Goal: Information Seeking & Learning: Learn about a topic

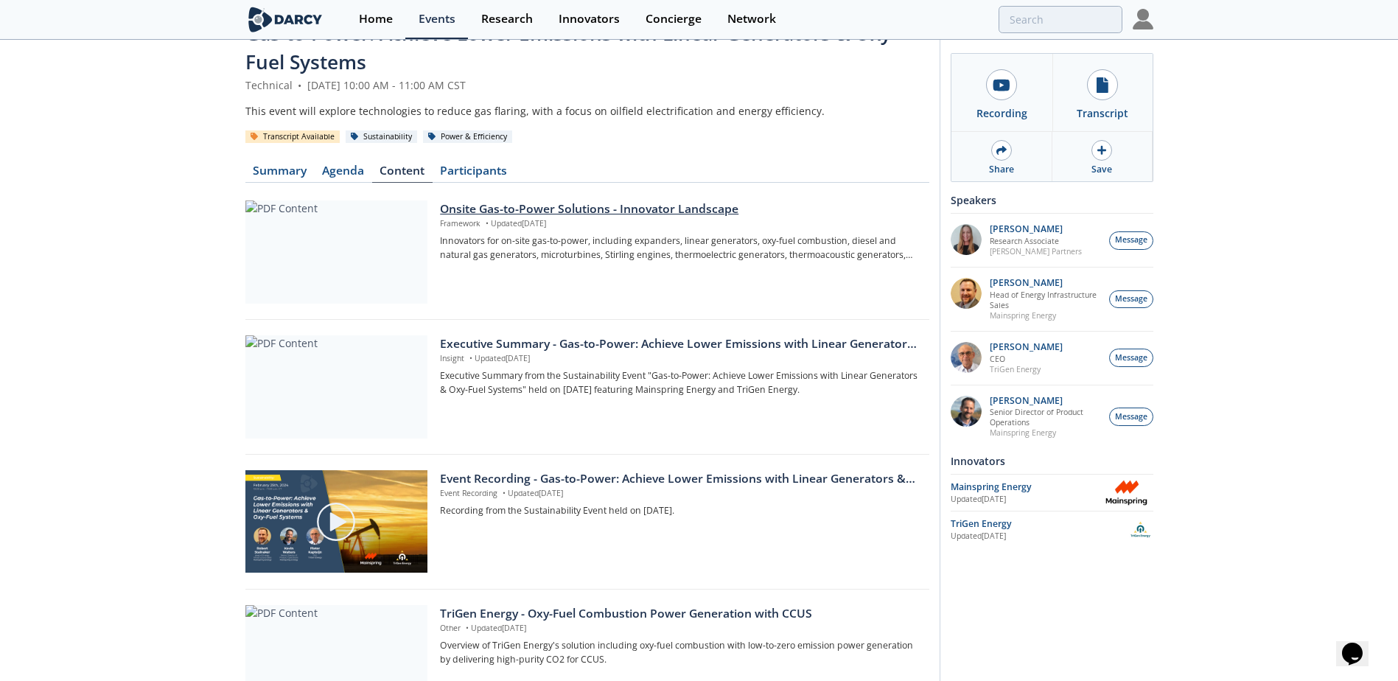
scroll to position [74, 0]
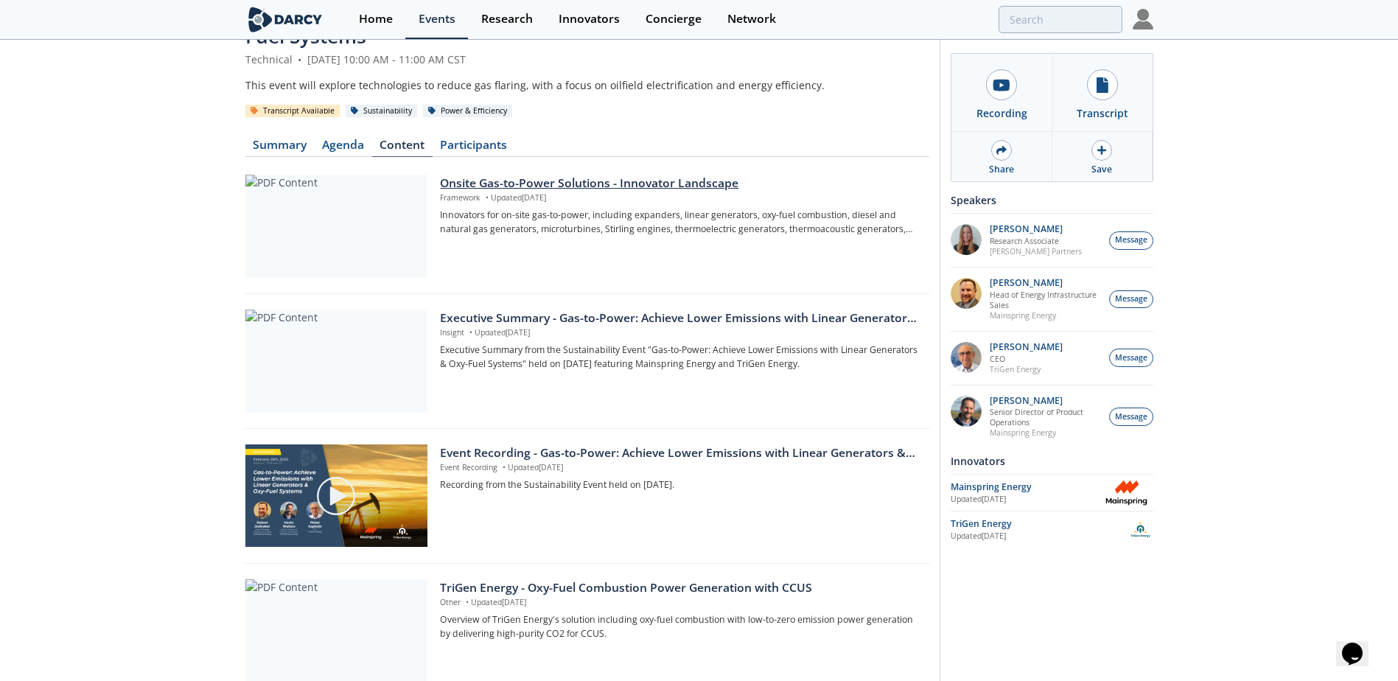
click at [532, 185] on div "Onsite Gas-to-Power Solutions - Innovator Landscape" at bounding box center [679, 184] width 478 height 18
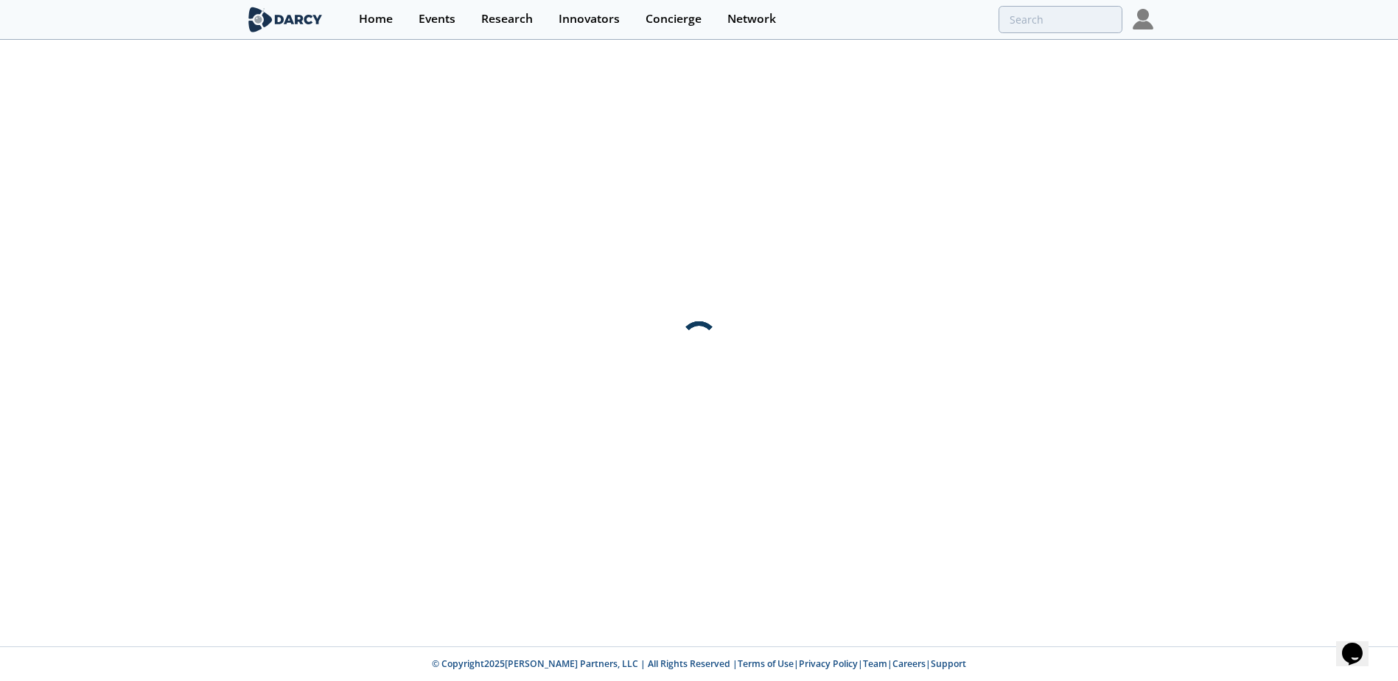
scroll to position [0, 0]
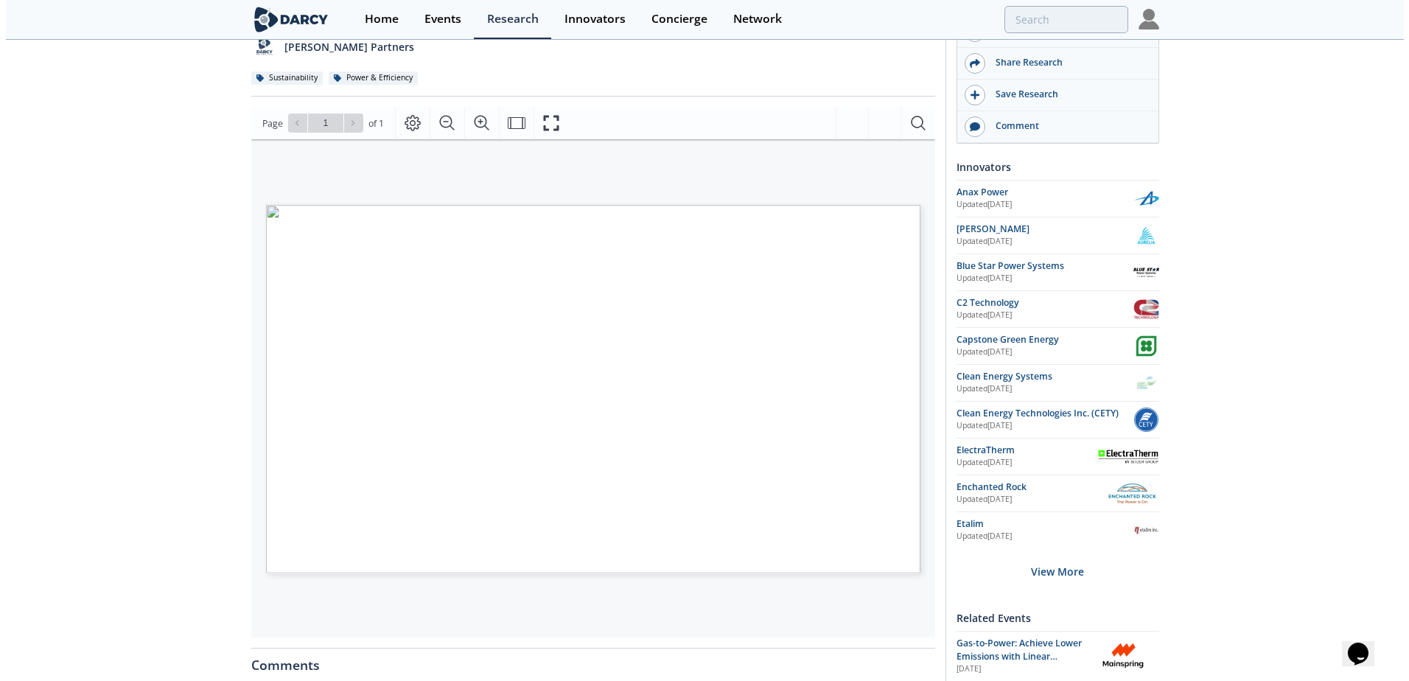
scroll to position [147, 0]
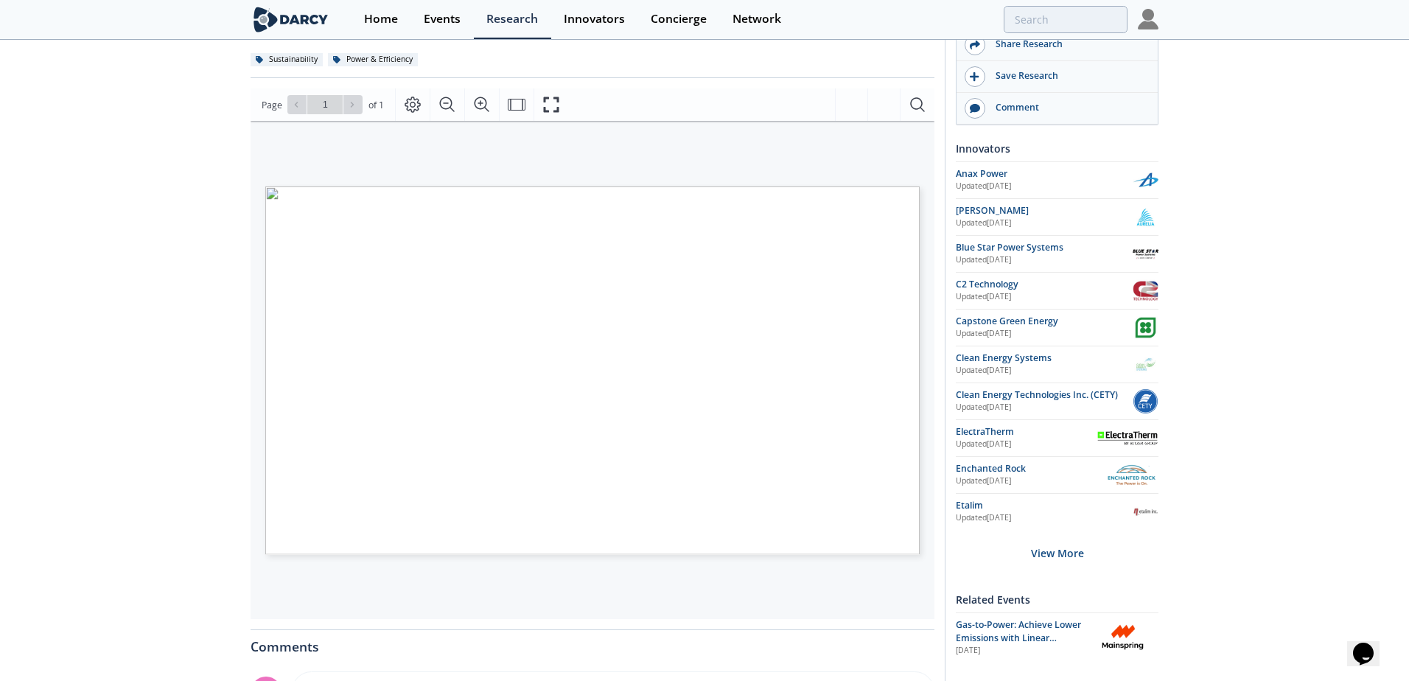
click at [475, 346] on span "Page 1" at bounding box center [1102, 585] width 1303 height 630
click at [612, 292] on span "Page 1" at bounding box center [1102, 585] width 1303 height 630
click at [548, 102] on icon "Fullscreen" at bounding box center [551, 105] width 18 height 18
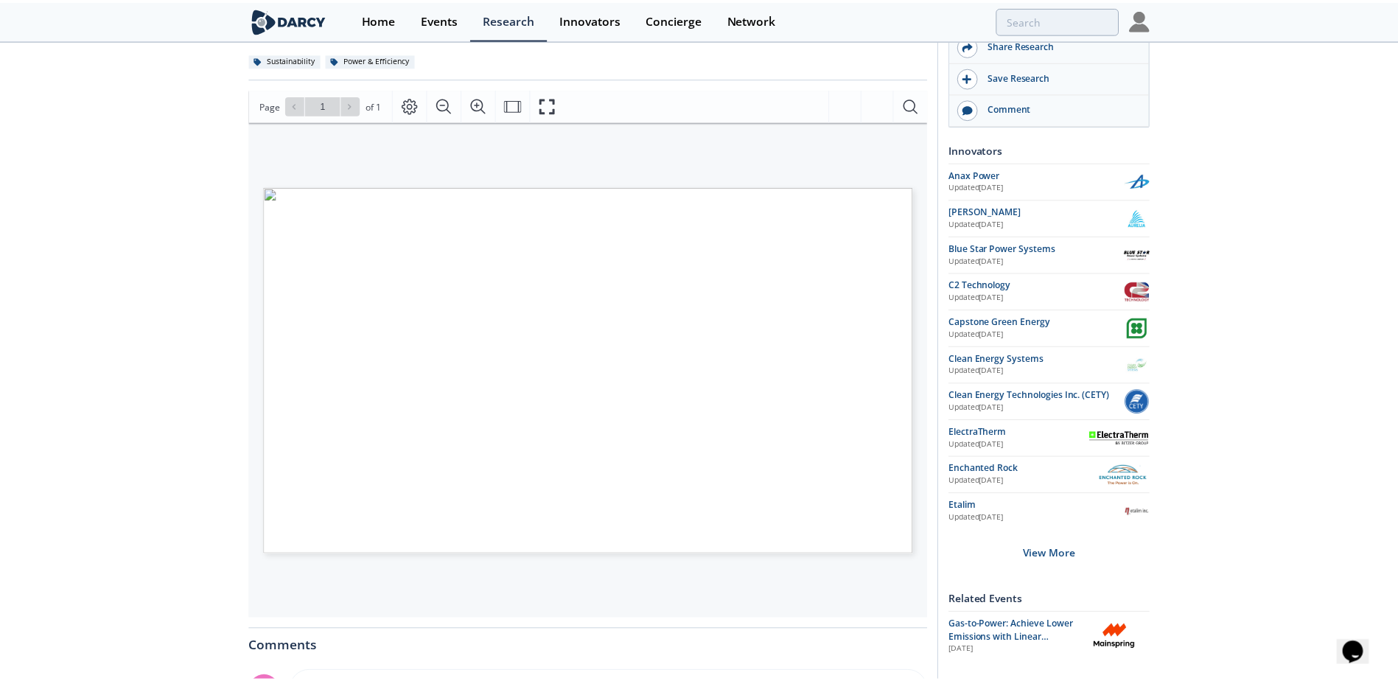
scroll to position [0, 0]
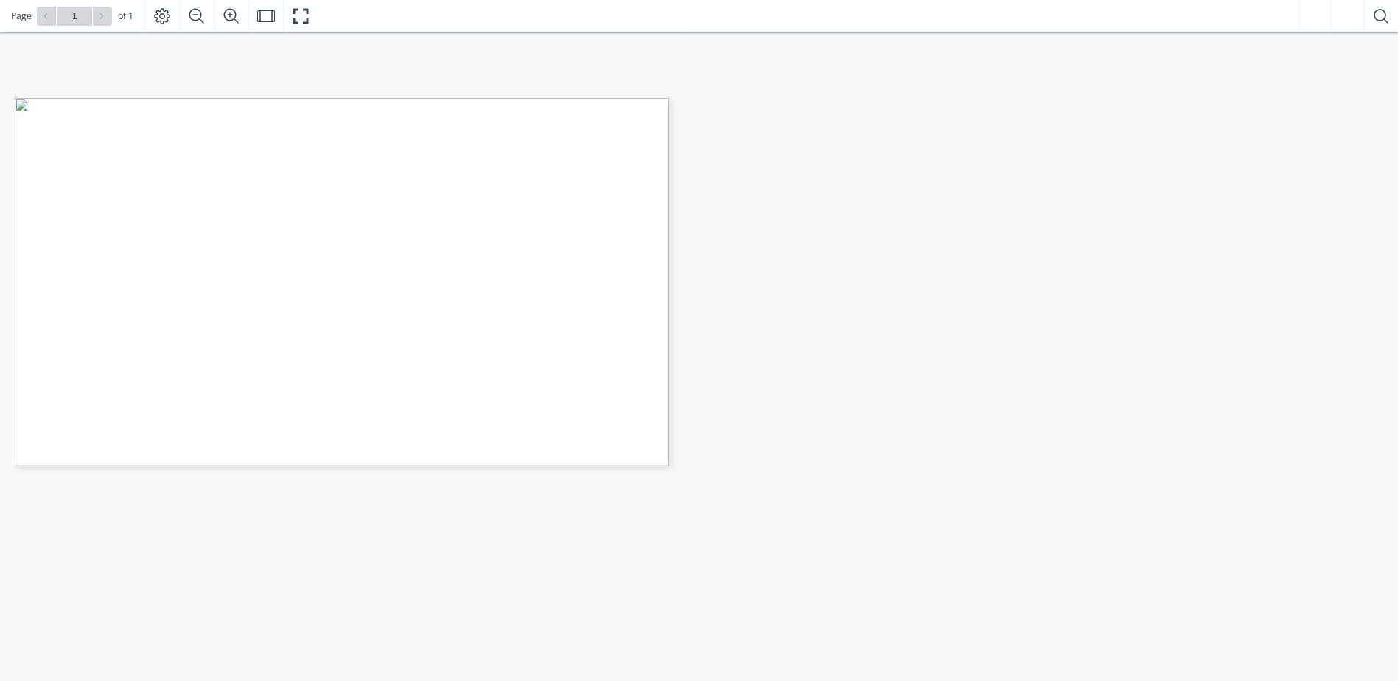
scroll to position [442, 0]
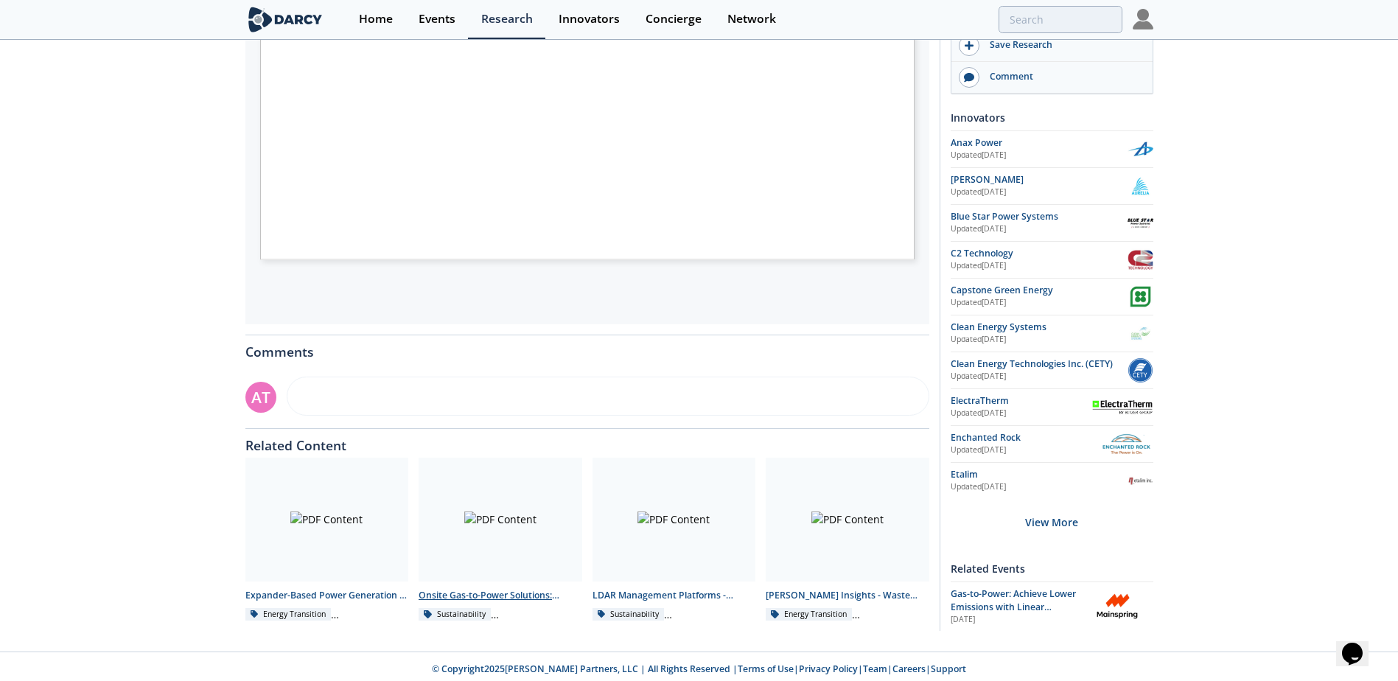
click at [537, 537] on div at bounding box center [501, 520] width 164 height 124
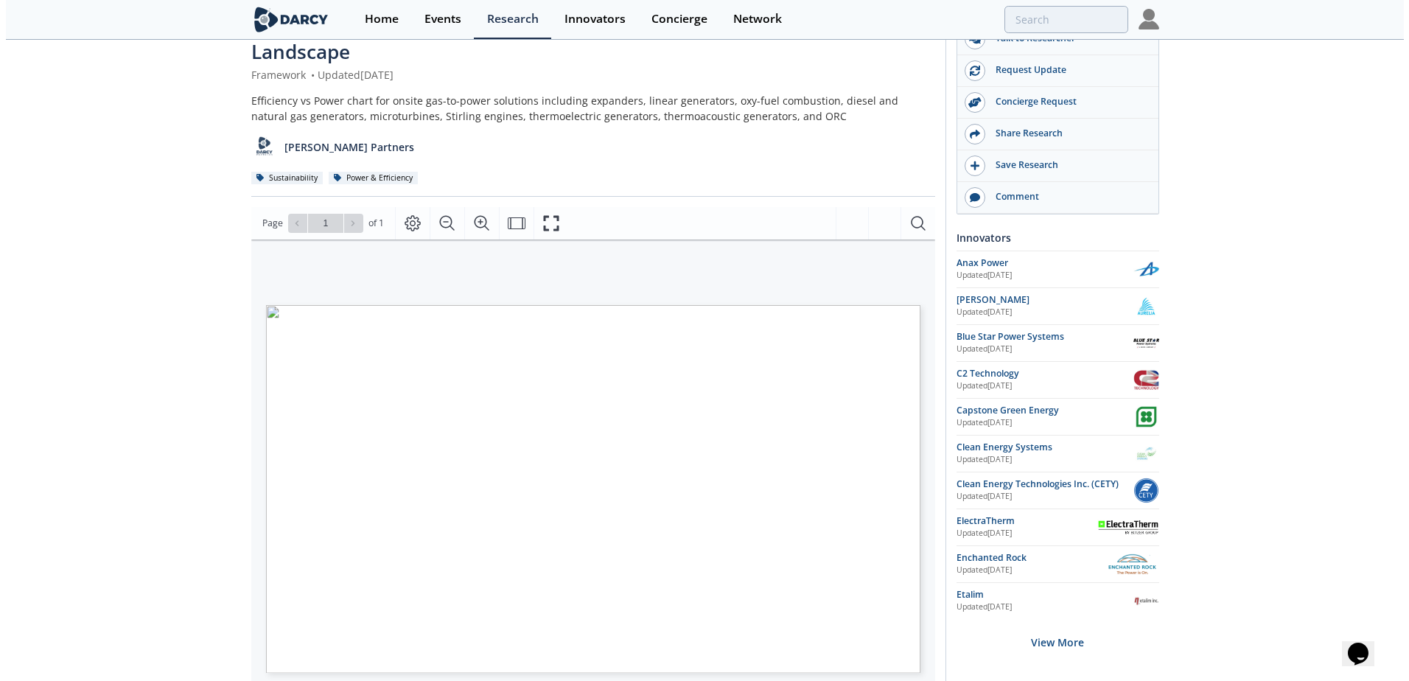
scroll to position [147, 0]
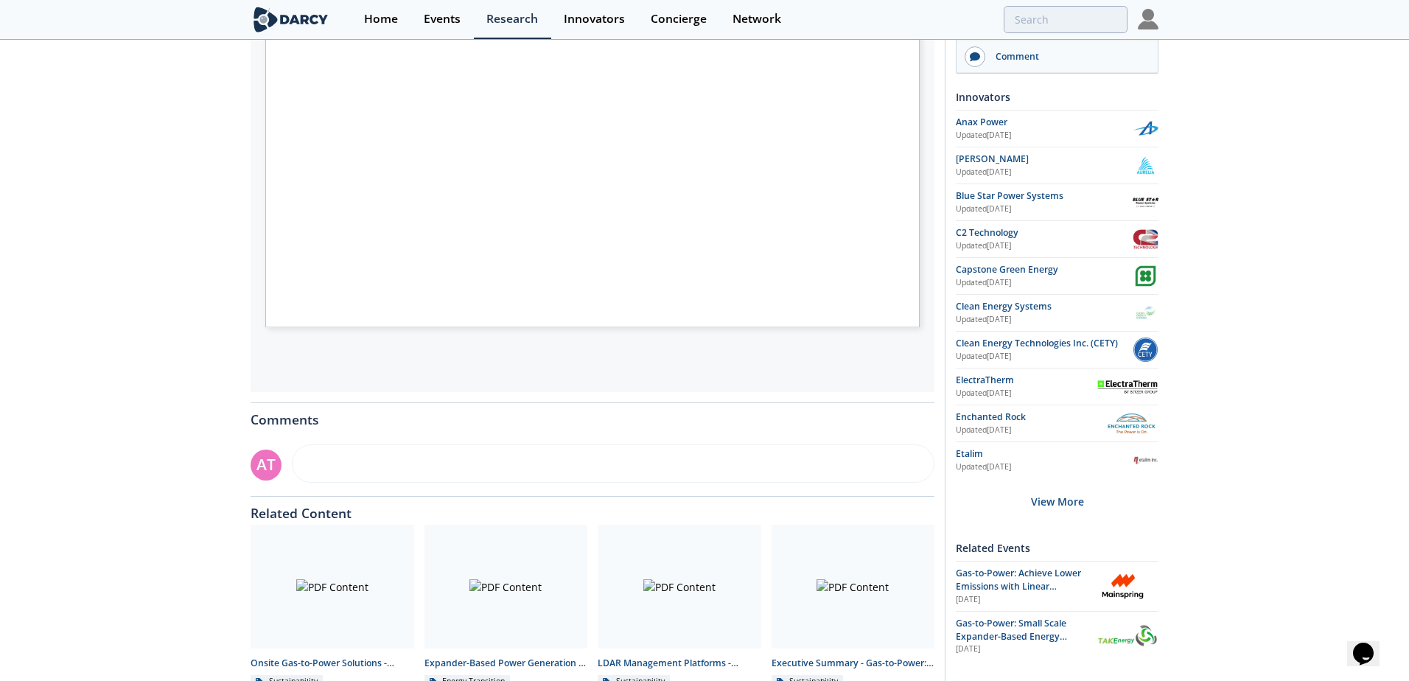
scroll to position [442, 0]
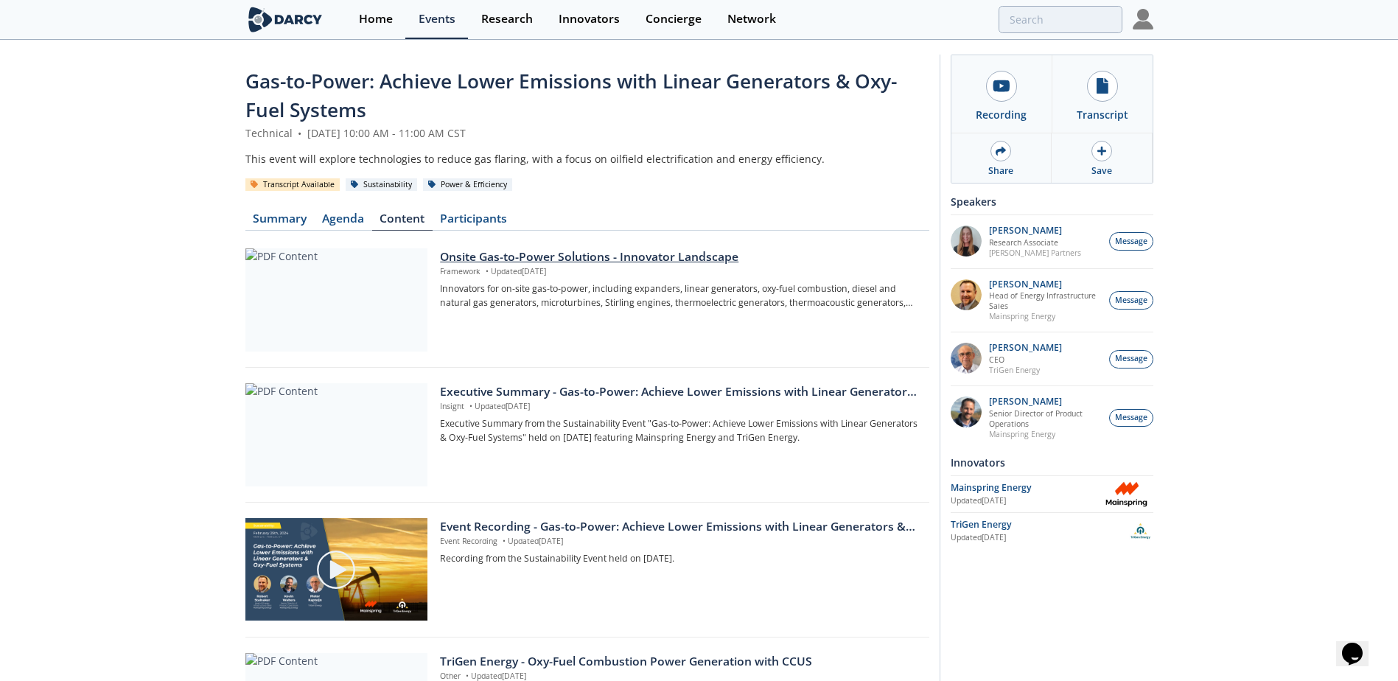
click at [421, 287] on div at bounding box center [336, 299] width 182 height 103
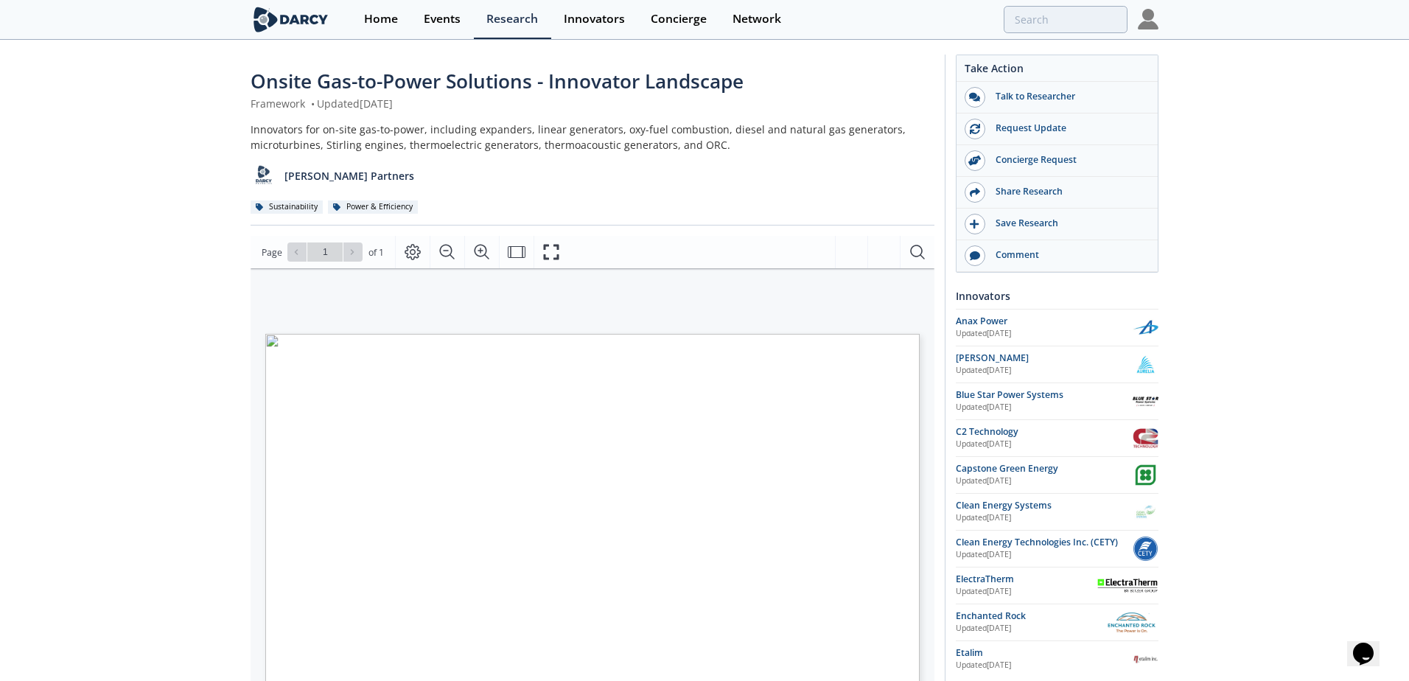
click at [710, 274] on div "ONSITE GAS-TO-POWER SOLUTIONS INNOVATOR LANDSCAPE Technology Innovators Non or …" at bounding box center [585, 459] width 669 height 383
click at [758, 248] on div "Page Go to Page 1 of 1 1 / 1" at bounding box center [593, 252] width 684 height 32
click at [535, 242] on button "Fullscreen" at bounding box center [550, 252] width 35 height 32
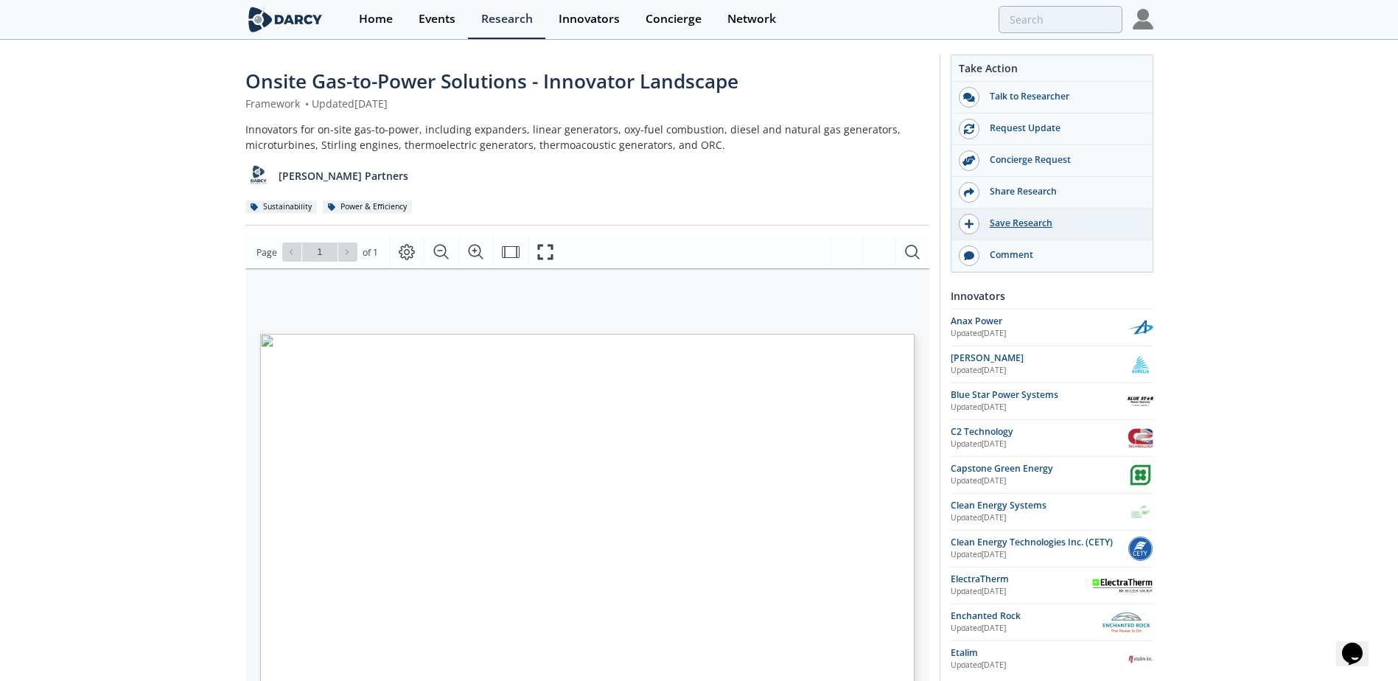
click at [1018, 221] on div "Save Research" at bounding box center [1061, 223] width 165 height 13
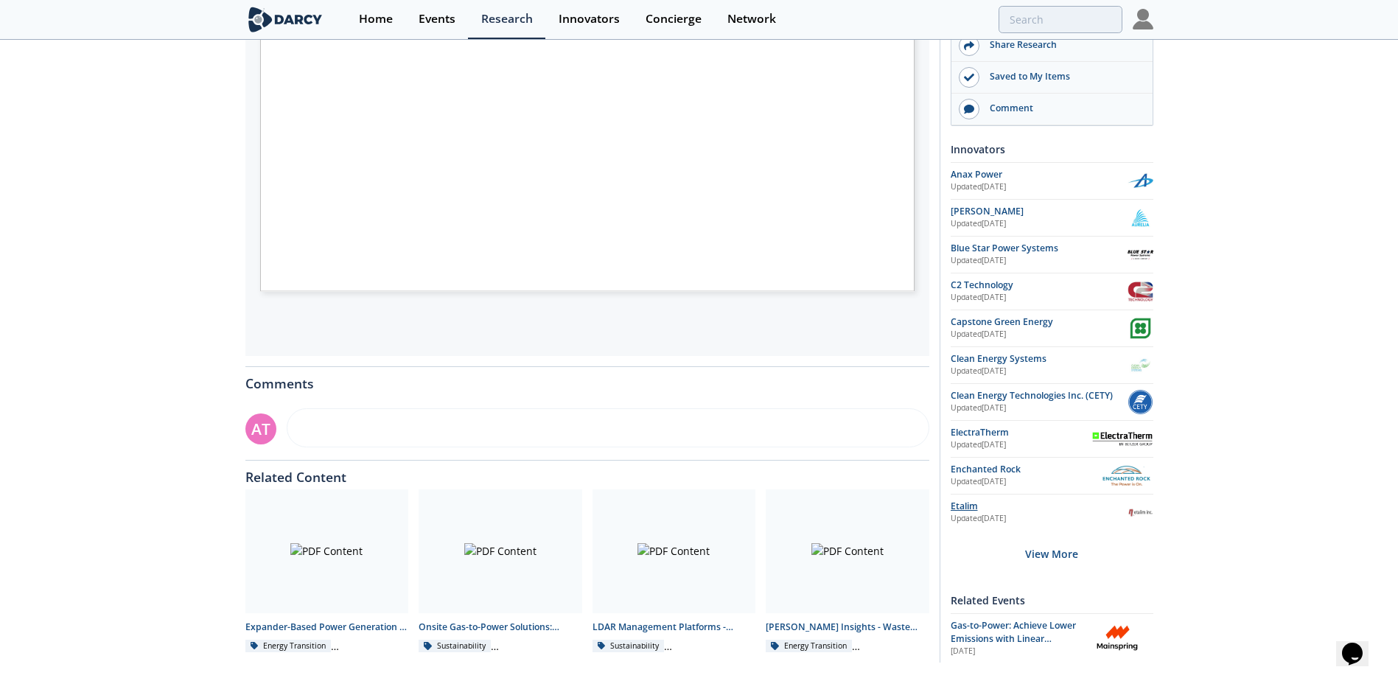
scroll to position [448, 0]
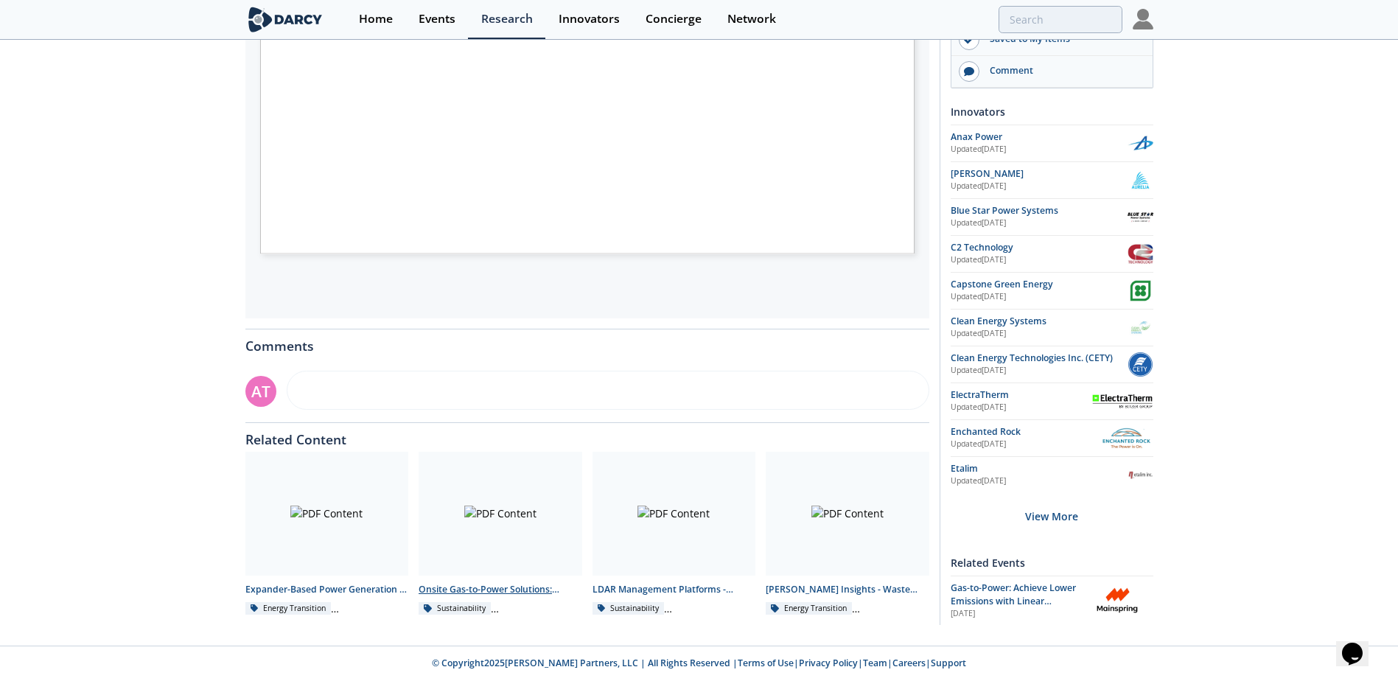
click at [511, 591] on div "Onsite Gas-to-Power Solutions: Efficiency vs Power - Technology Landscape" at bounding box center [501, 589] width 164 height 13
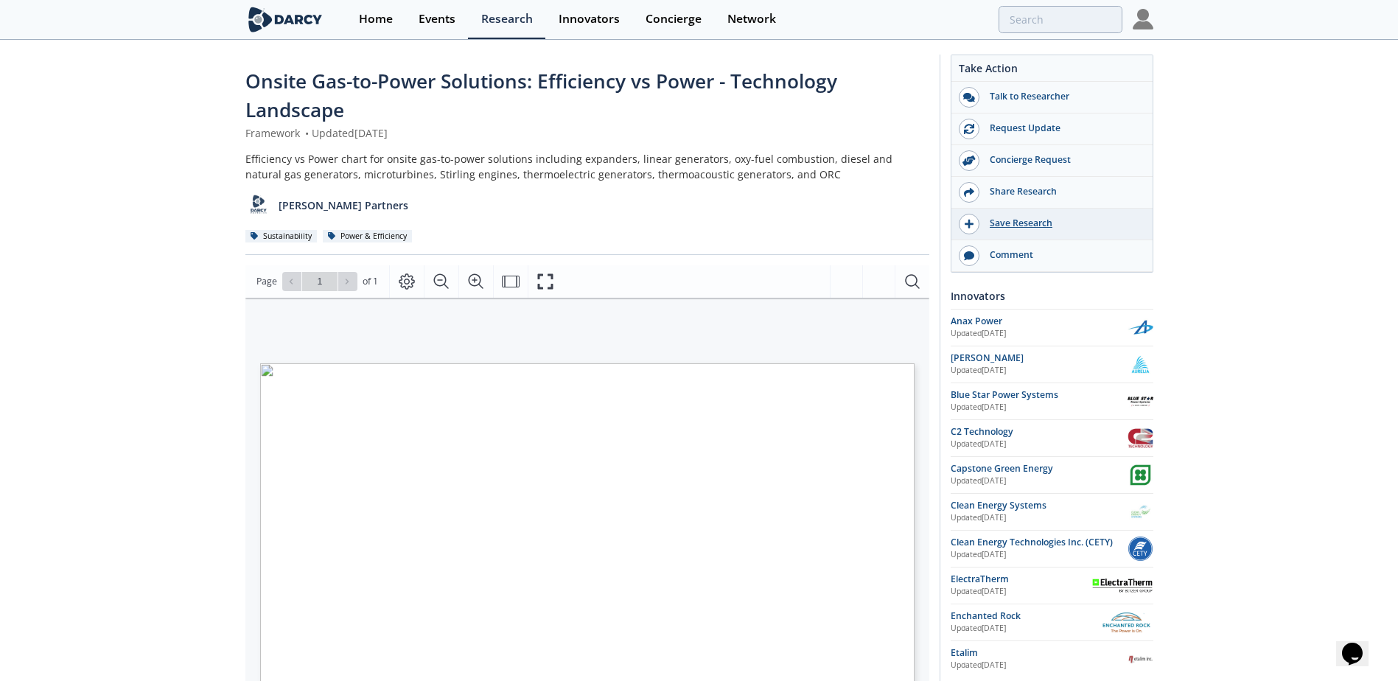
click at [1022, 223] on div "Save Research" at bounding box center [1061, 223] width 165 height 13
click at [222, 298] on div "Onsite Gas-to-Power Solutions: Efficiency vs Power - Technology Landscape Frame…" at bounding box center [699, 582] width 1398 height 1082
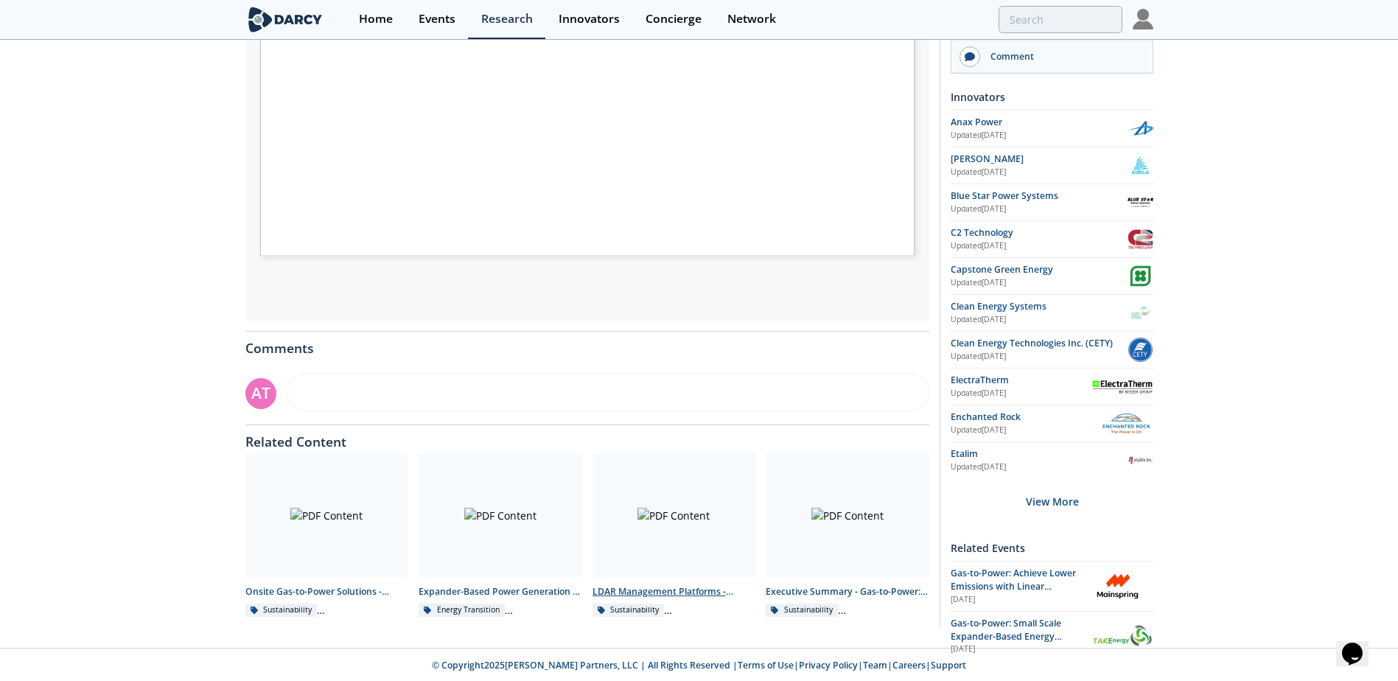
scroll to position [477, 0]
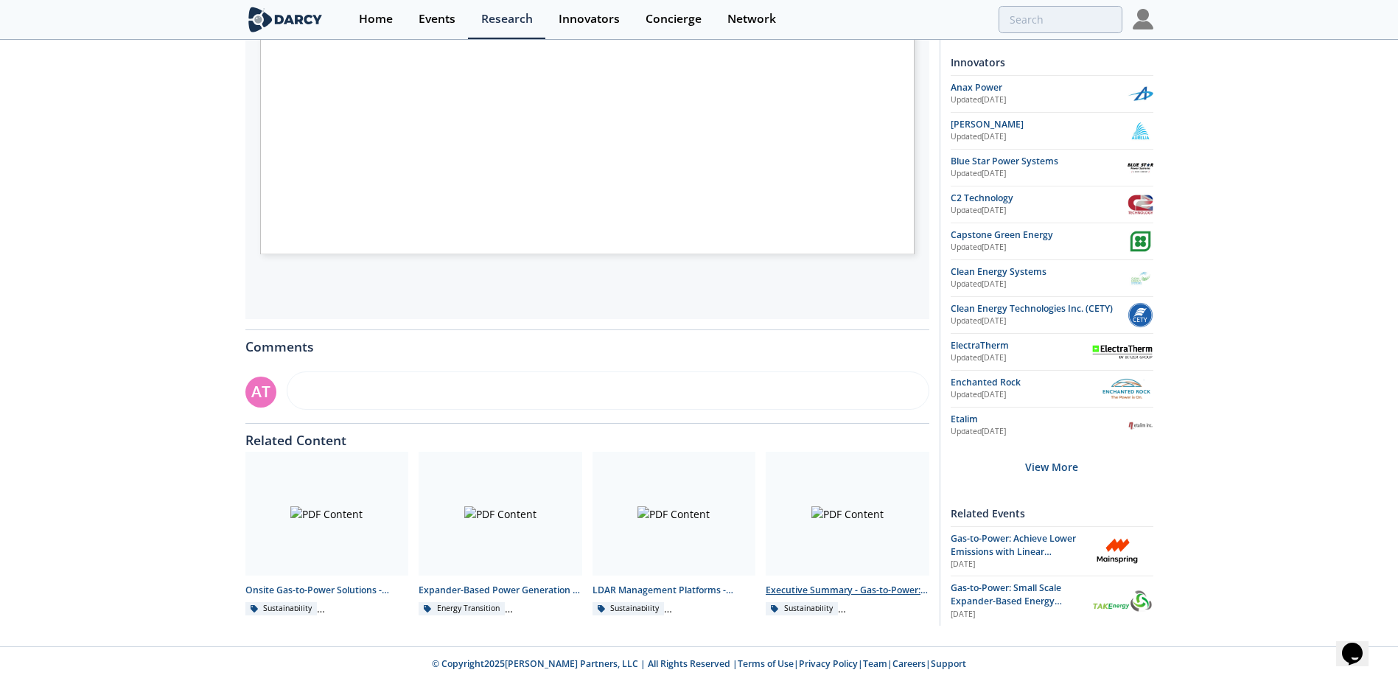
click at [809, 560] on div at bounding box center [848, 514] width 164 height 124
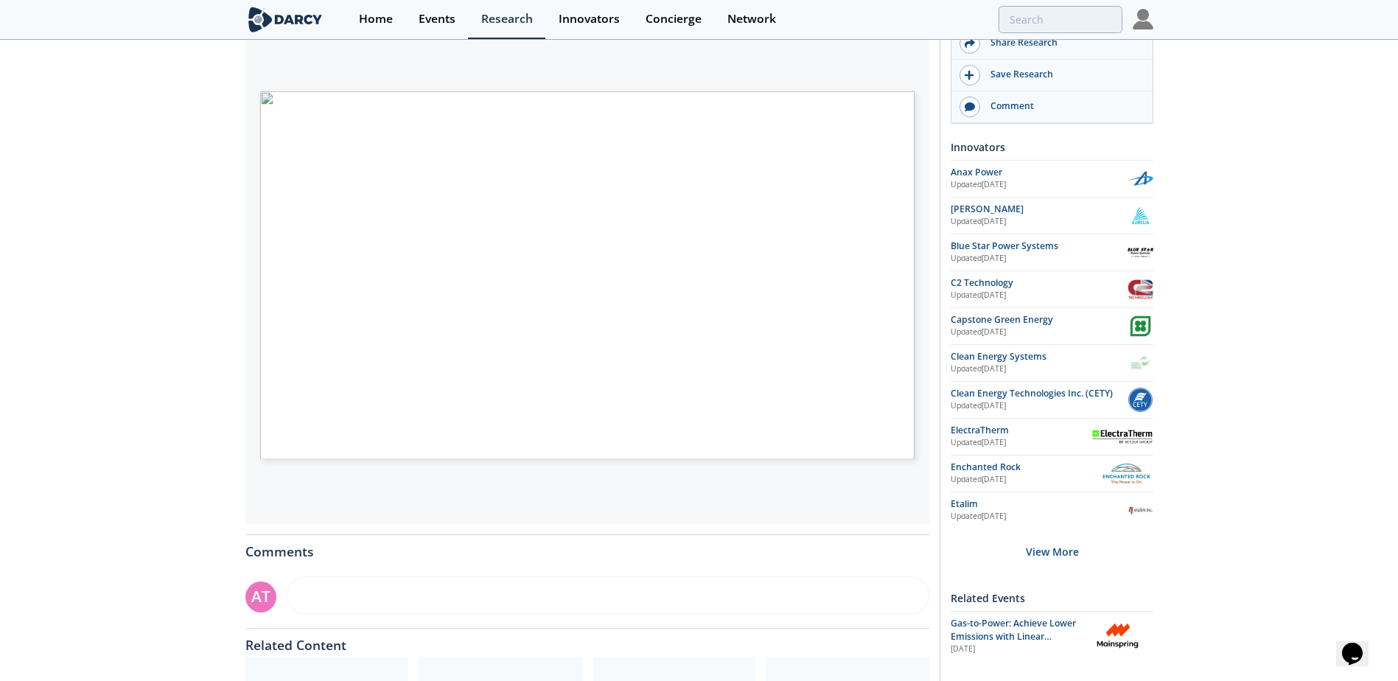
scroll to position [442, 0]
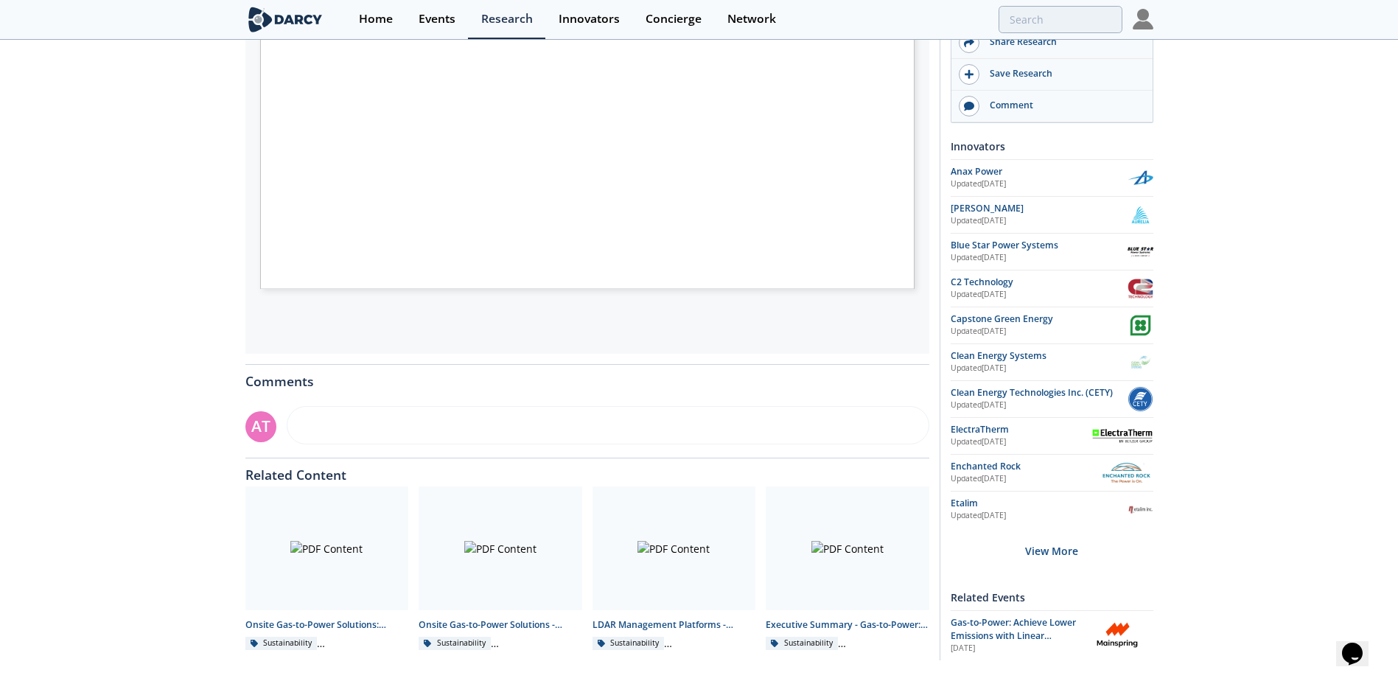
scroll to position [477, 0]
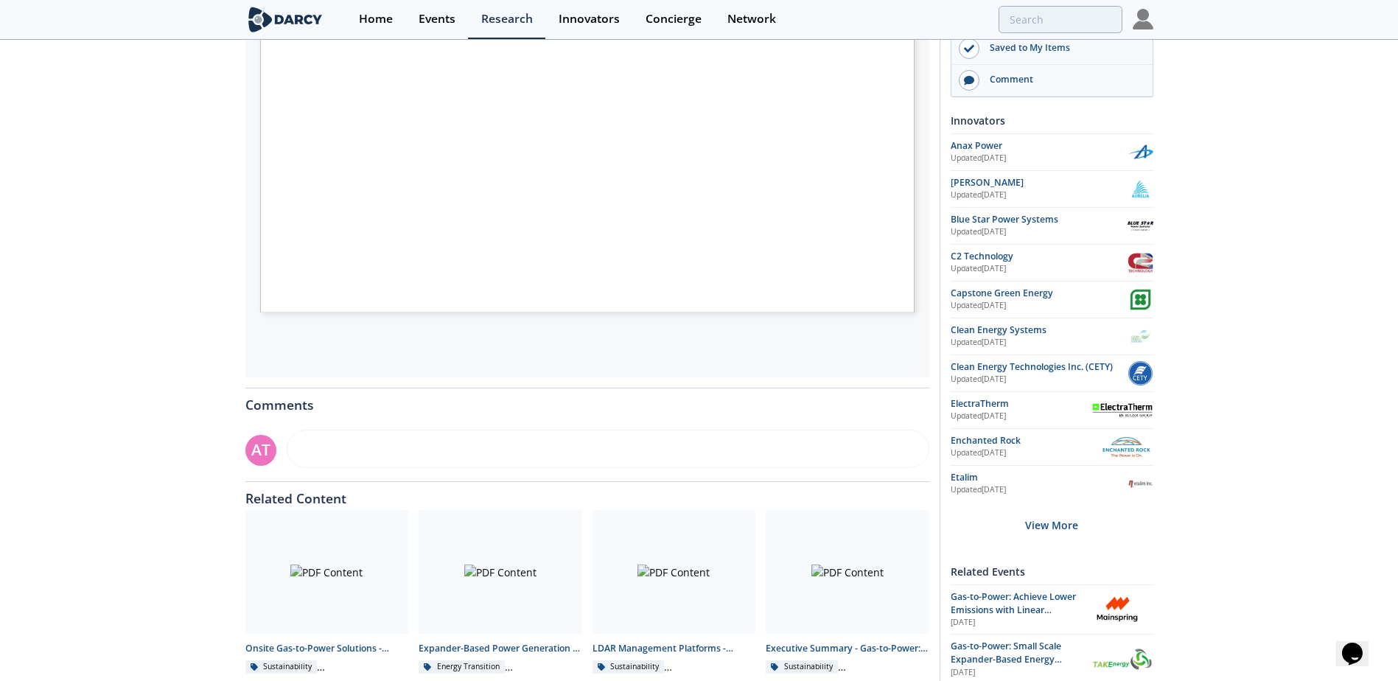
scroll to position [448, 0]
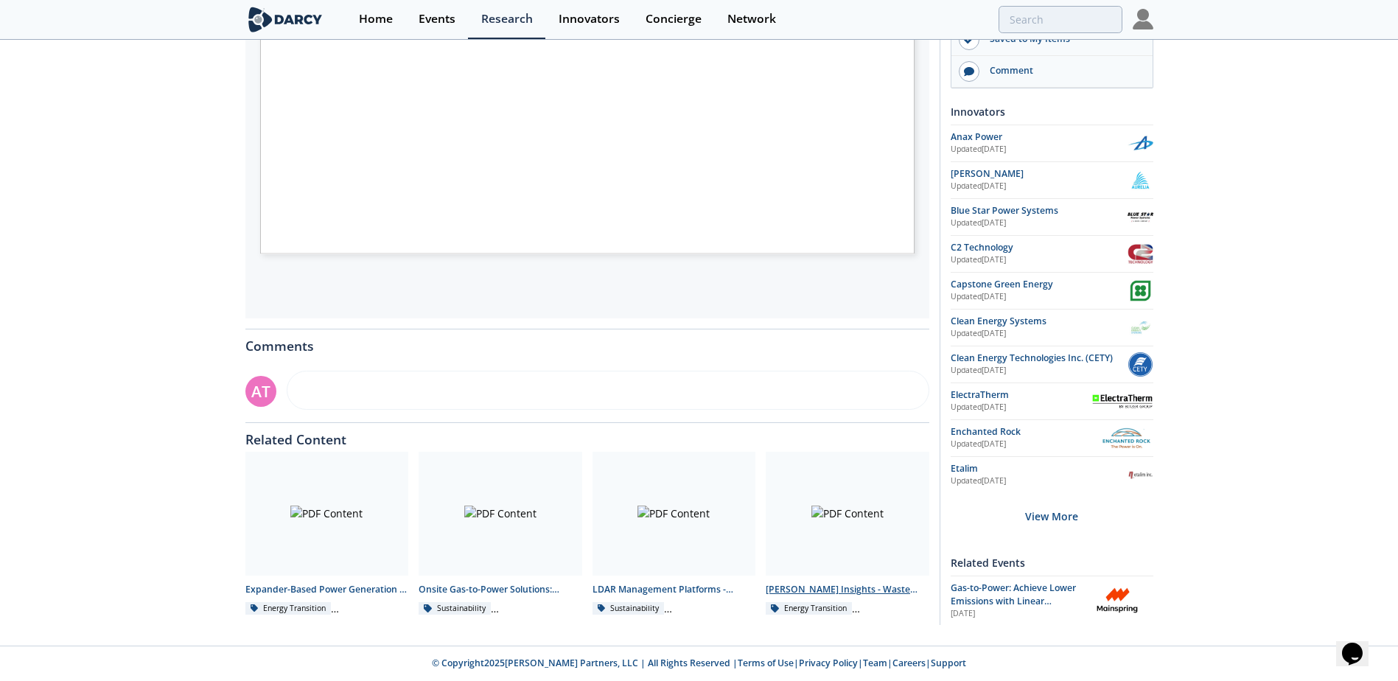
click at [853, 584] on div "Darcy Insights - Waste Heat Recovery" at bounding box center [848, 589] width 164 height 13
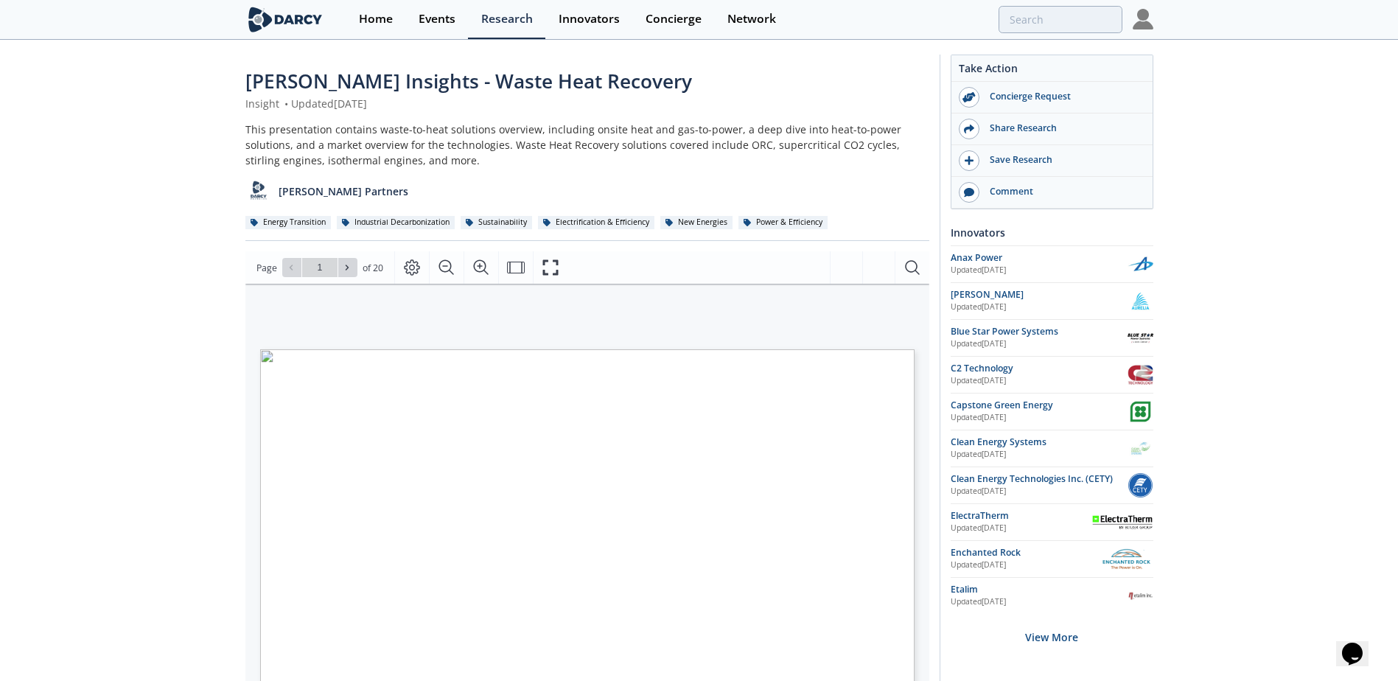
click at [197, 421] on div "Darcy Insights - Waste Heat Recovery Insight • Updated July 24, 2025 This prese…" at bounding box center [699, 576] width 1398 height 1071
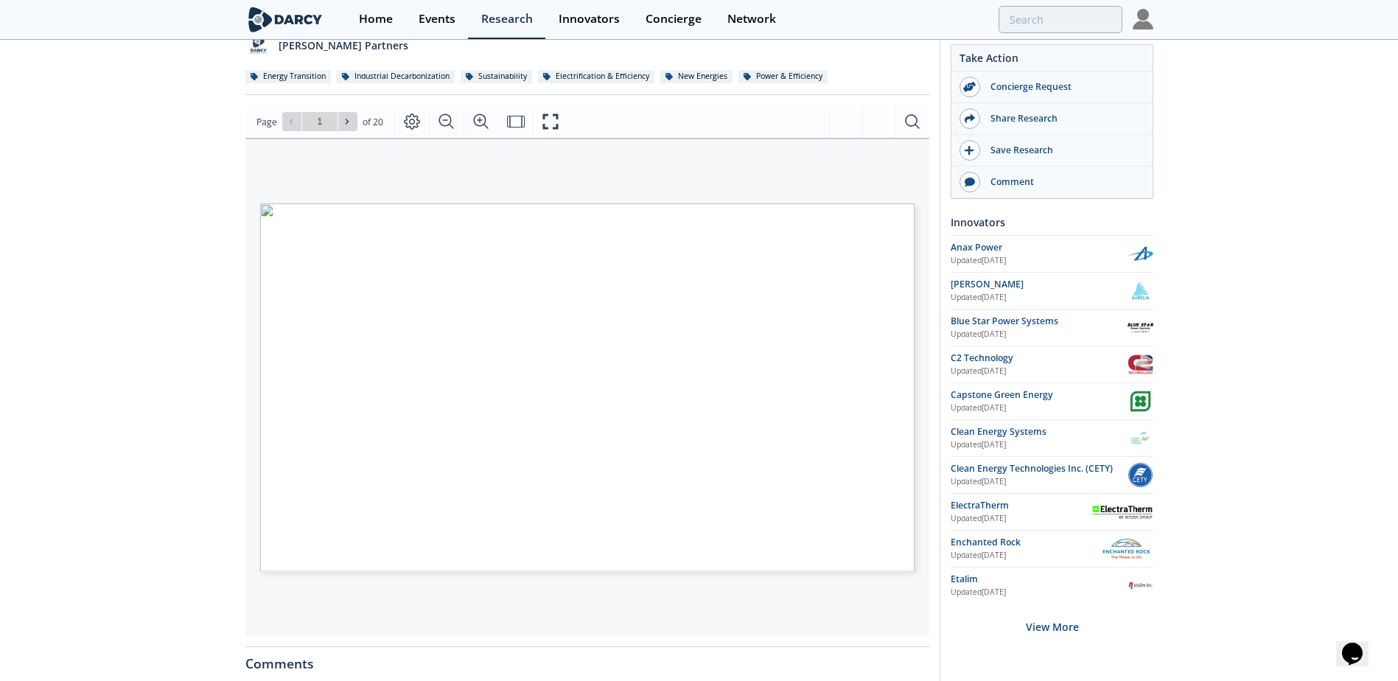
scroll to position [147, 0]
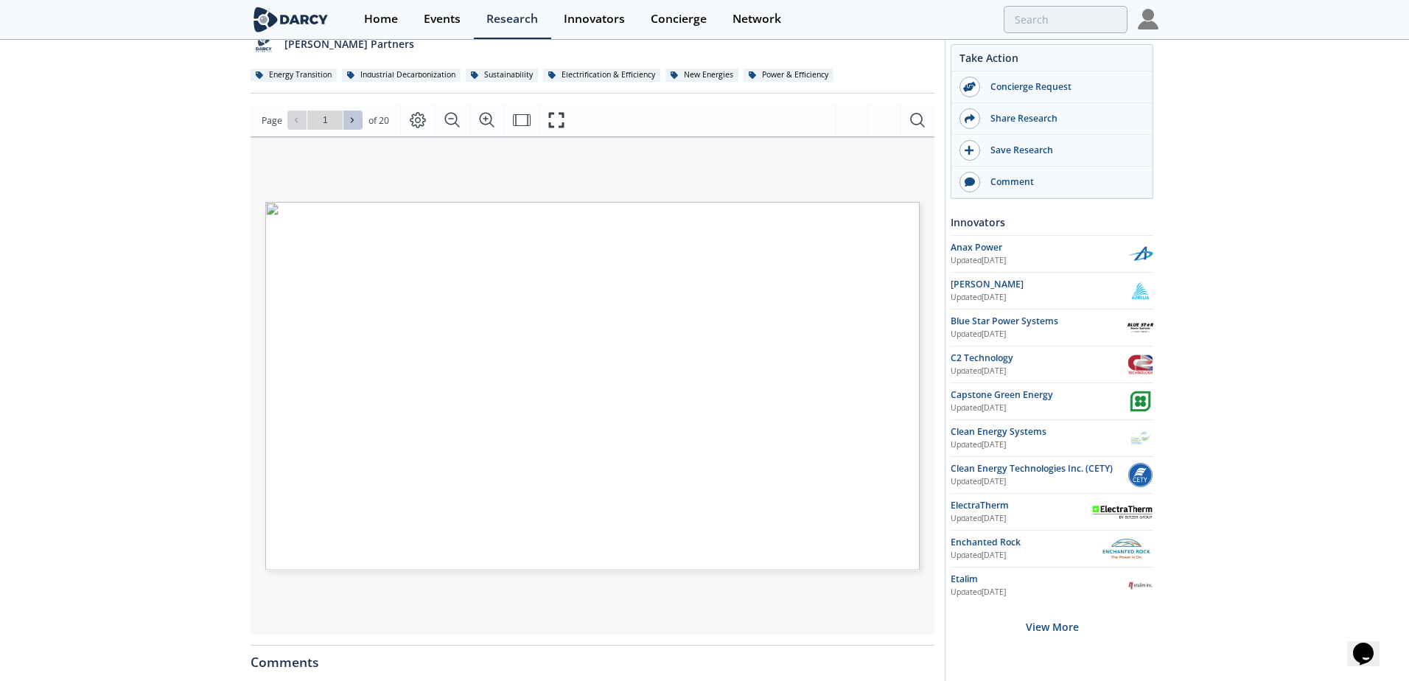
click at [355, 117] on icon at bounding box center [352, 120] width 9 height 9
type input "2"
click at [355, 117] on icon at bounding box center [352, 120] width 9 height 9
type input "3"
click at [355, 117] on icon at bounding box center [352, 120] width 9 height 9
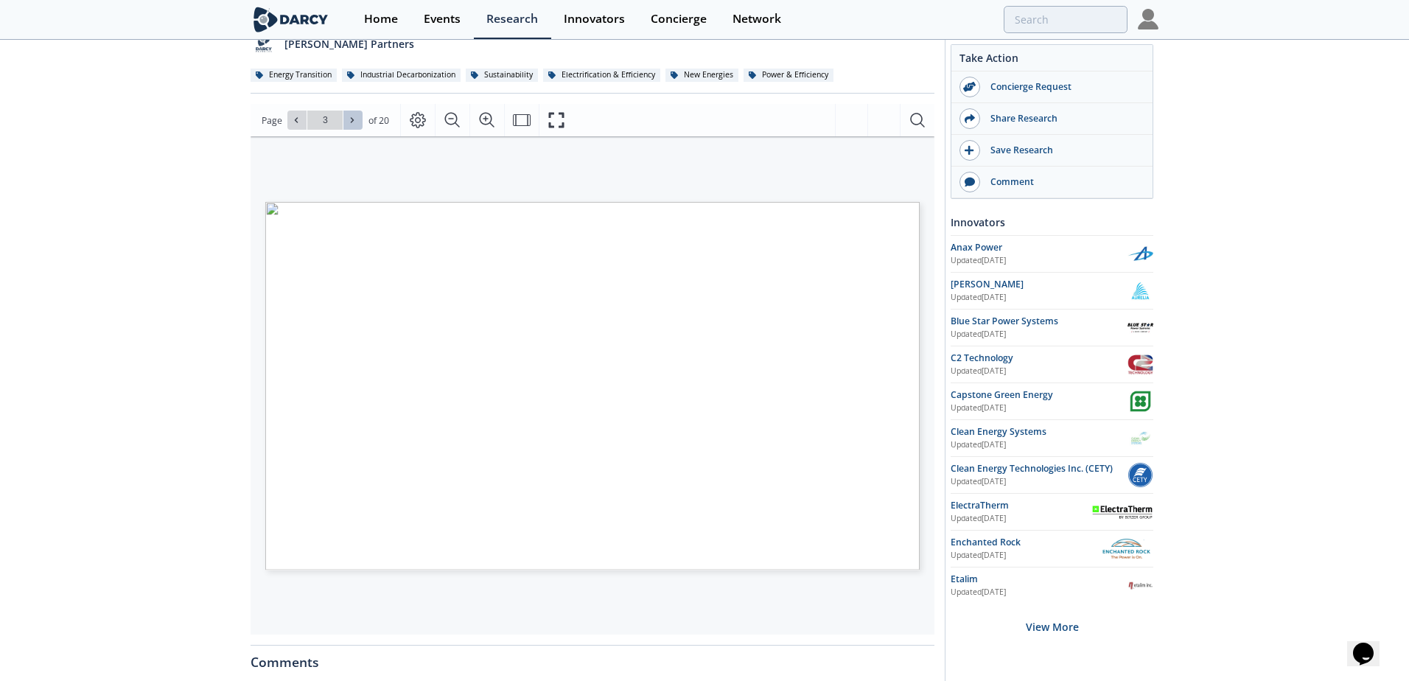
type input "4"
click at [355, 117] on icon at bounding box center [352, 120] width 9 height 9
type input "6"
click at [355, 117] on icon at bounding box center [352, 120] width 9 height 9
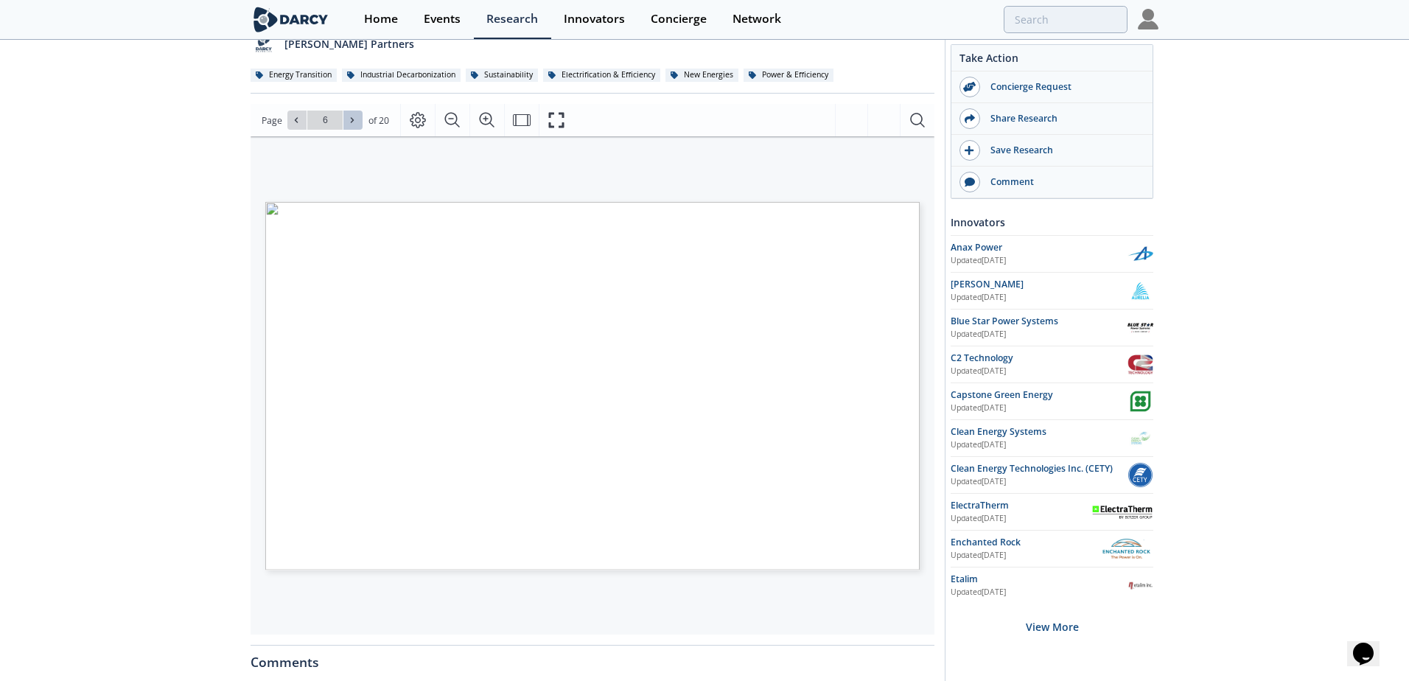
type input "7"
click at [355, 117] on icon at bounding box center [352, 120] width 9 height 9
type input "8"
click at [355, 117] on icon at bounding box center [352, 120] width 9 height 9
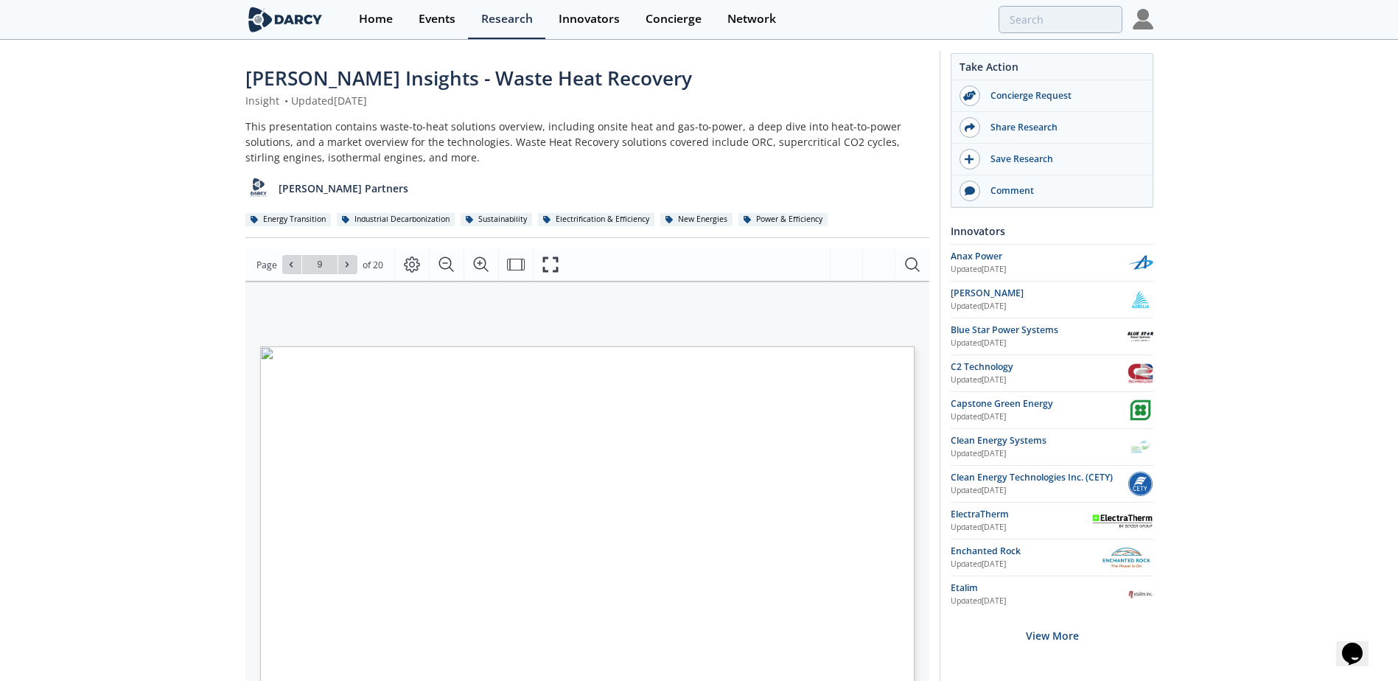
scroll to position [0, 0]
click at [1023, 159] on div "Save Research" at bounding box center [1061, 159] width 165 height 13
click at [141, 330] on div "Darcy Insights - Waste Heat Recovery Insight • Updated July 24, 2025 This prese…" at bounding box center [699, 576] width 1398 height 1071
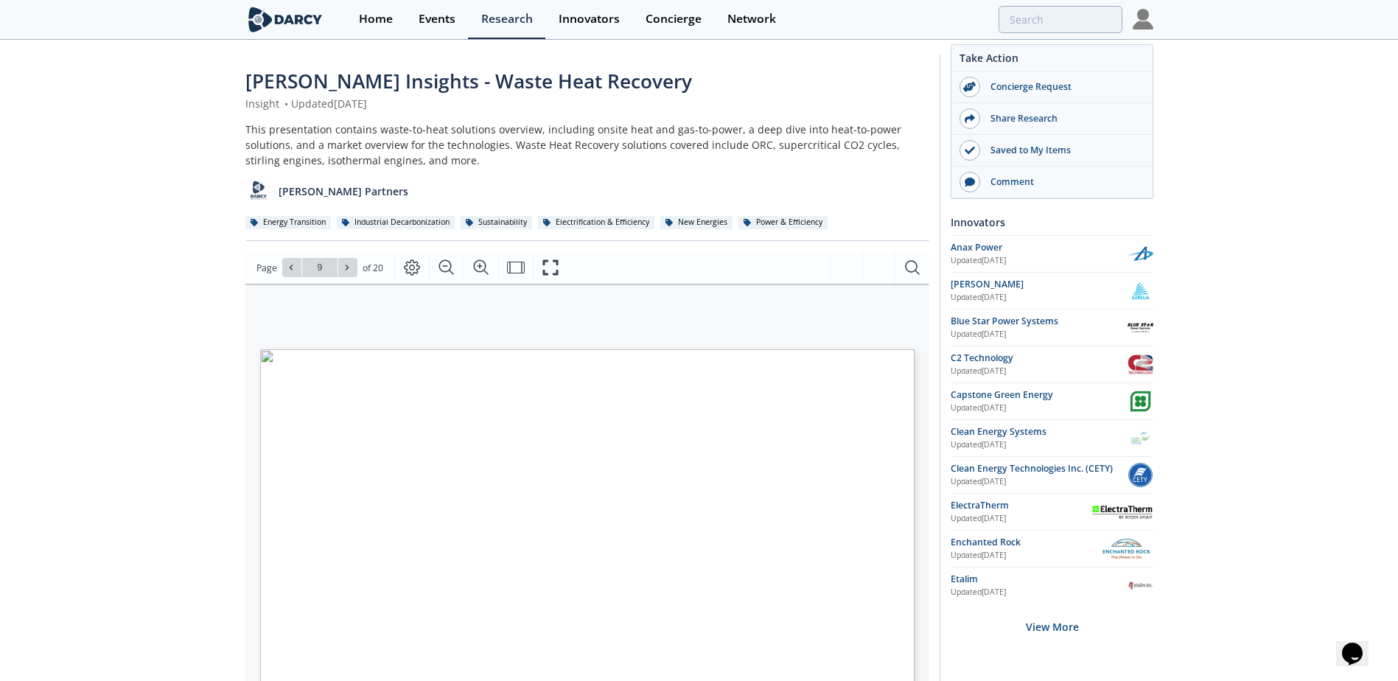
scroll to position [147, 0]
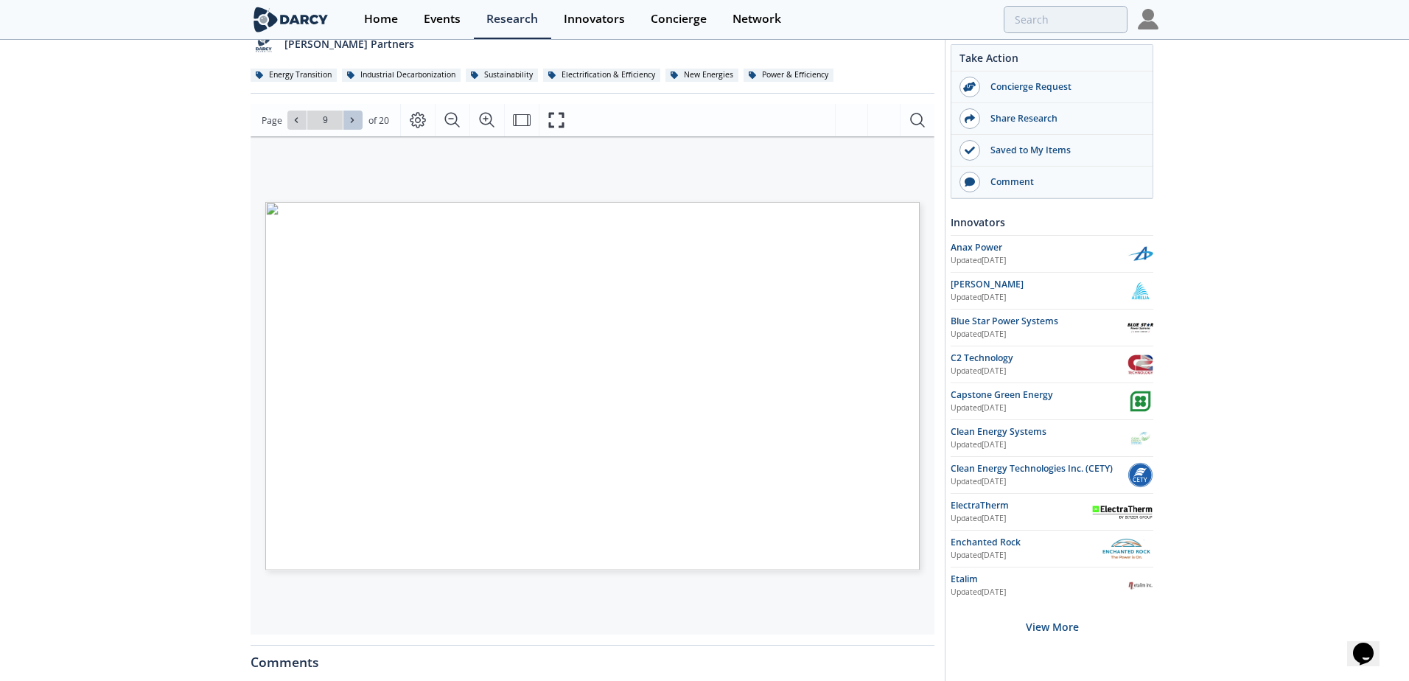
click at [354, 116] on icon at bounding box center [352, 120] width 9 height 9
type input "10"
click at [354, 116] on icon at bounding box center [352, 120] width 9 height 9
type input "11"
click at [296, 120] on icon at bounding box center [296, 120] width 9 height 9
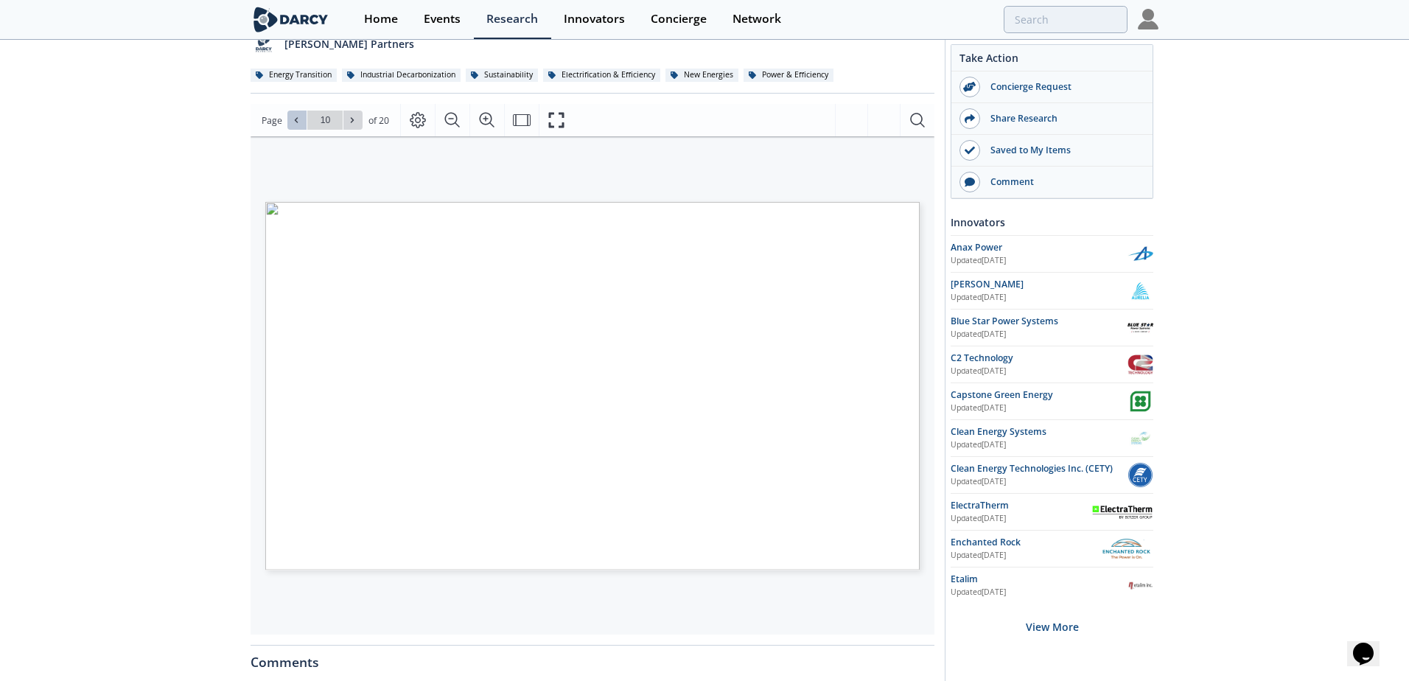
click at [296, 120] on icon at bounding box center [296, 120] width 9 height 9
click at [352, 125] on icon at bounding box center [352, 120] width 9 height 9
type input "10"
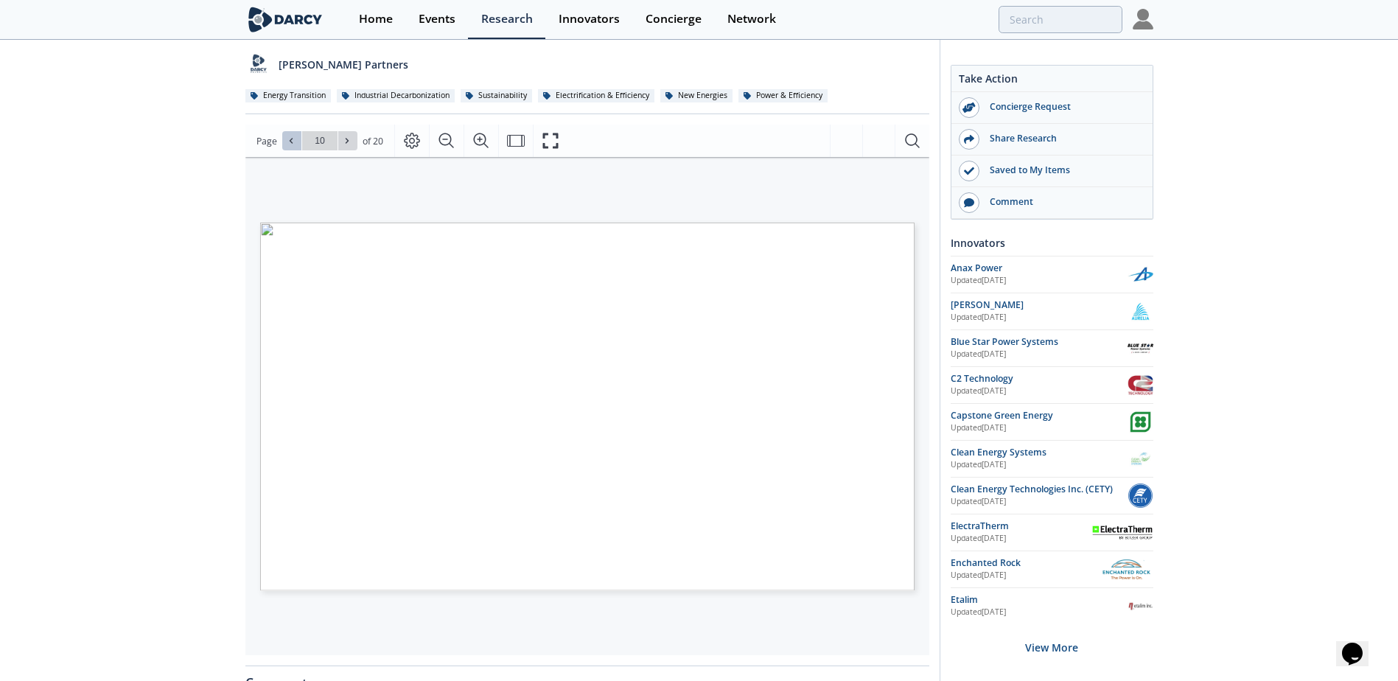
scroll to position [0, 0]
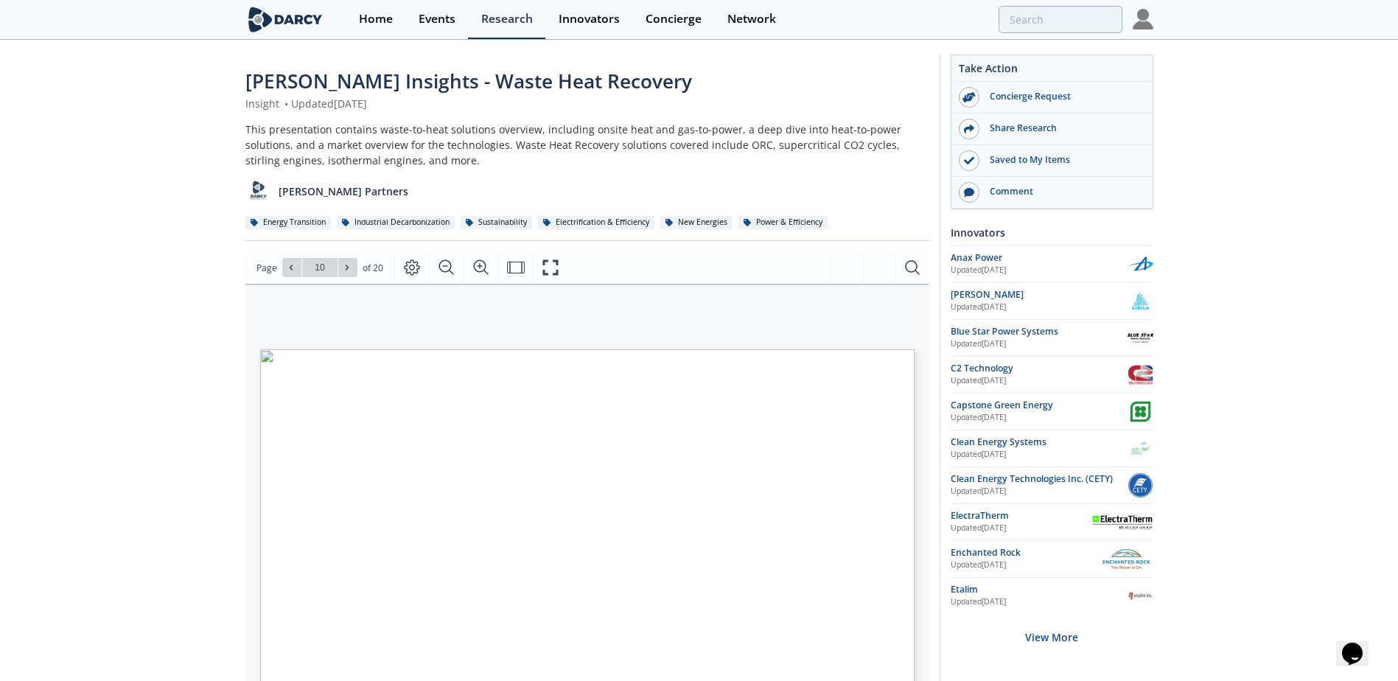
click at [1145, 24] on img at bounding box center [1143, 19] width 21 height 21
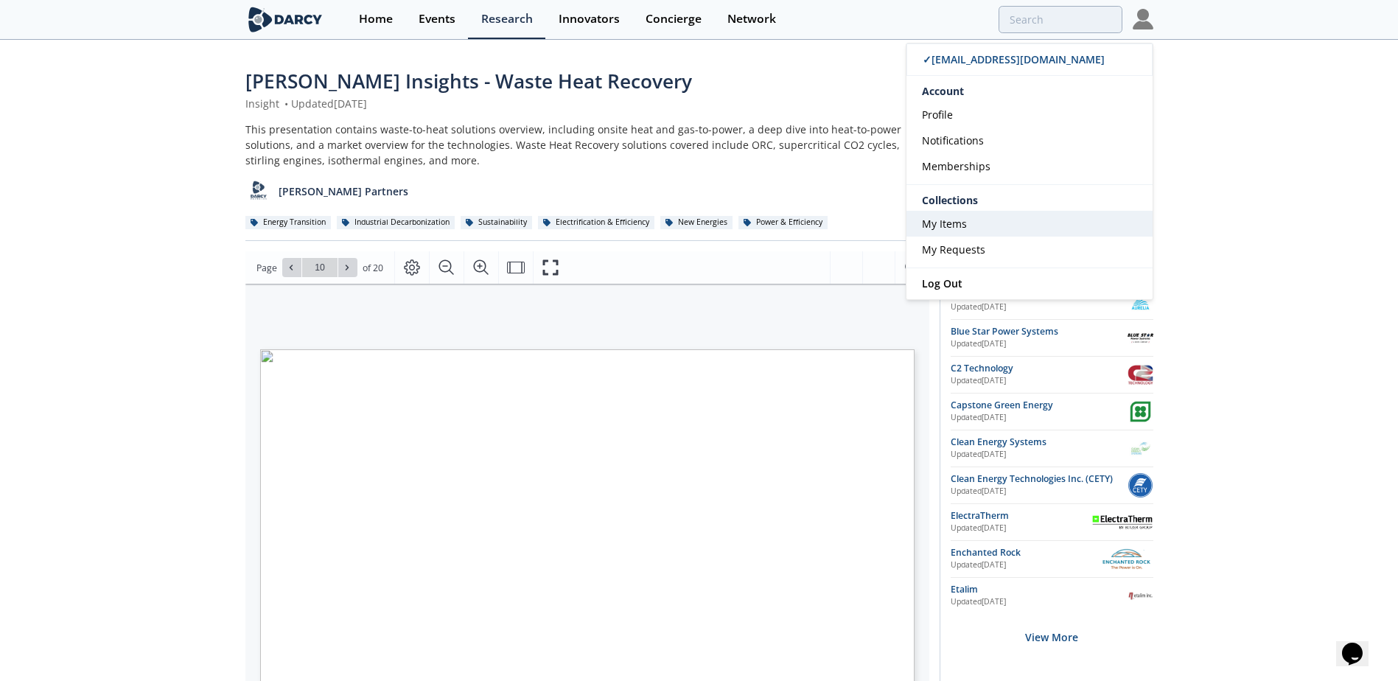
click at [967, 232] on link "My Items" at bounding box center [1029, 224] width 246 height 26
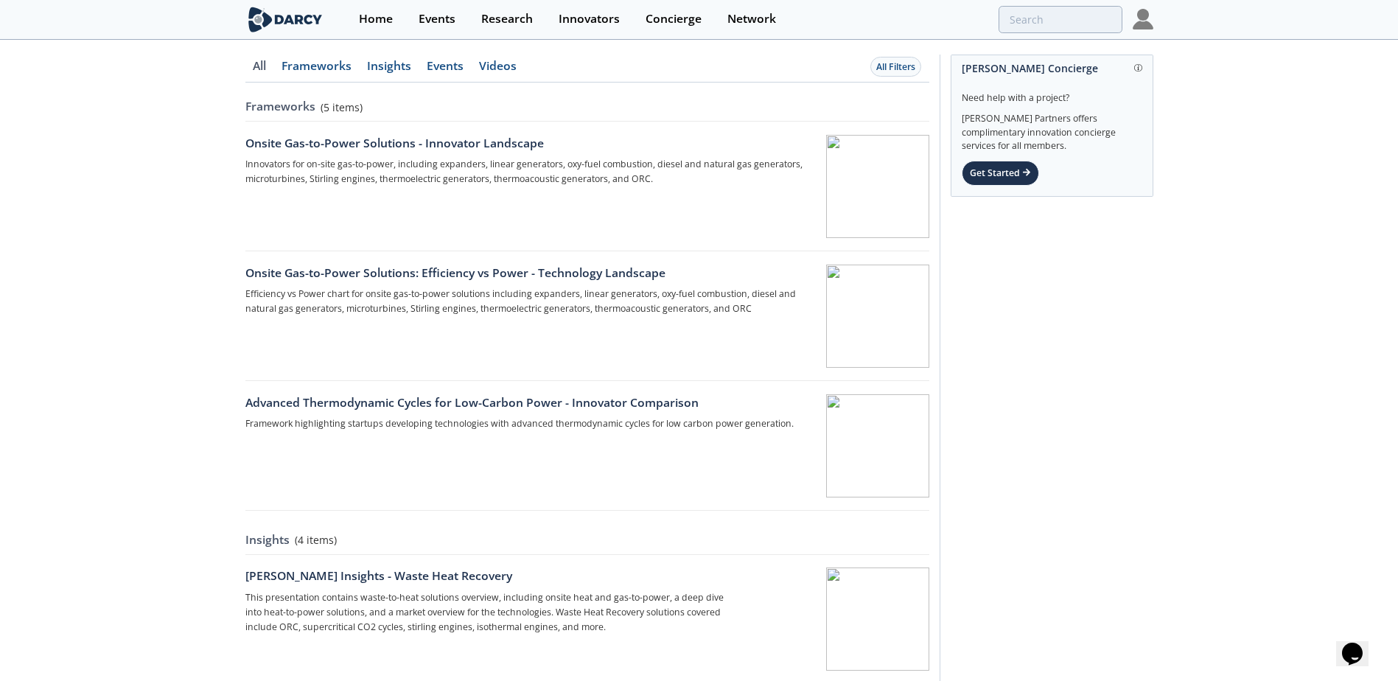
click at [332, 66] on link "Frameworks" at bounding box center [316, 71] width 85 height 22
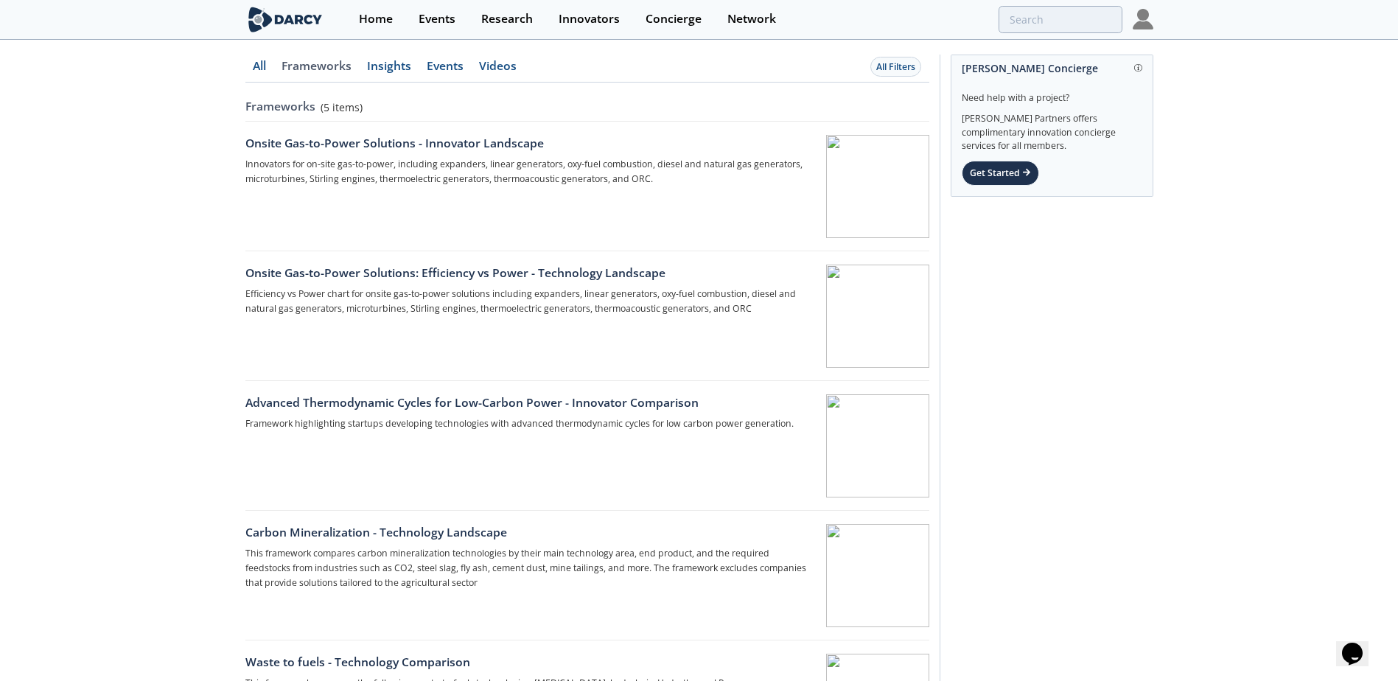
click at [402, 70] on link "Insights" at bounding box center [390, 71] width 60 height 22
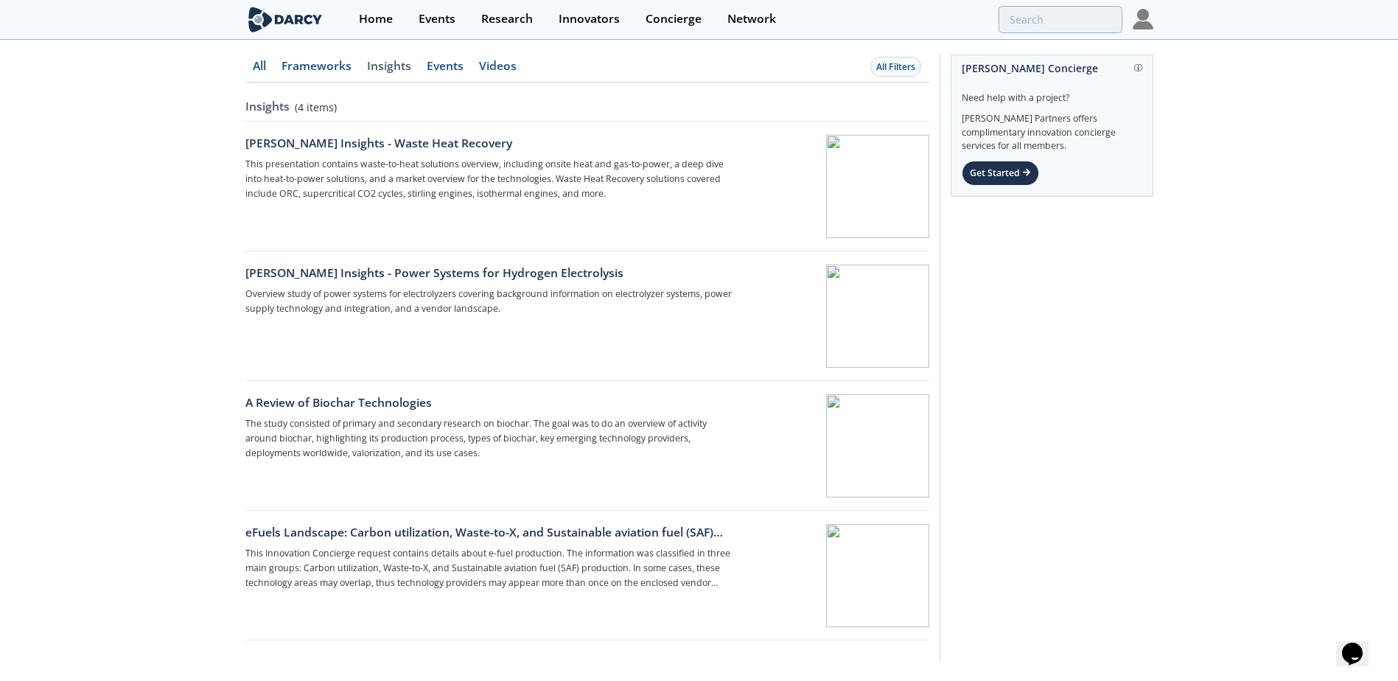
click at [444, 66] on link "Events" at bounding box center [445, 71] width 52 height 22
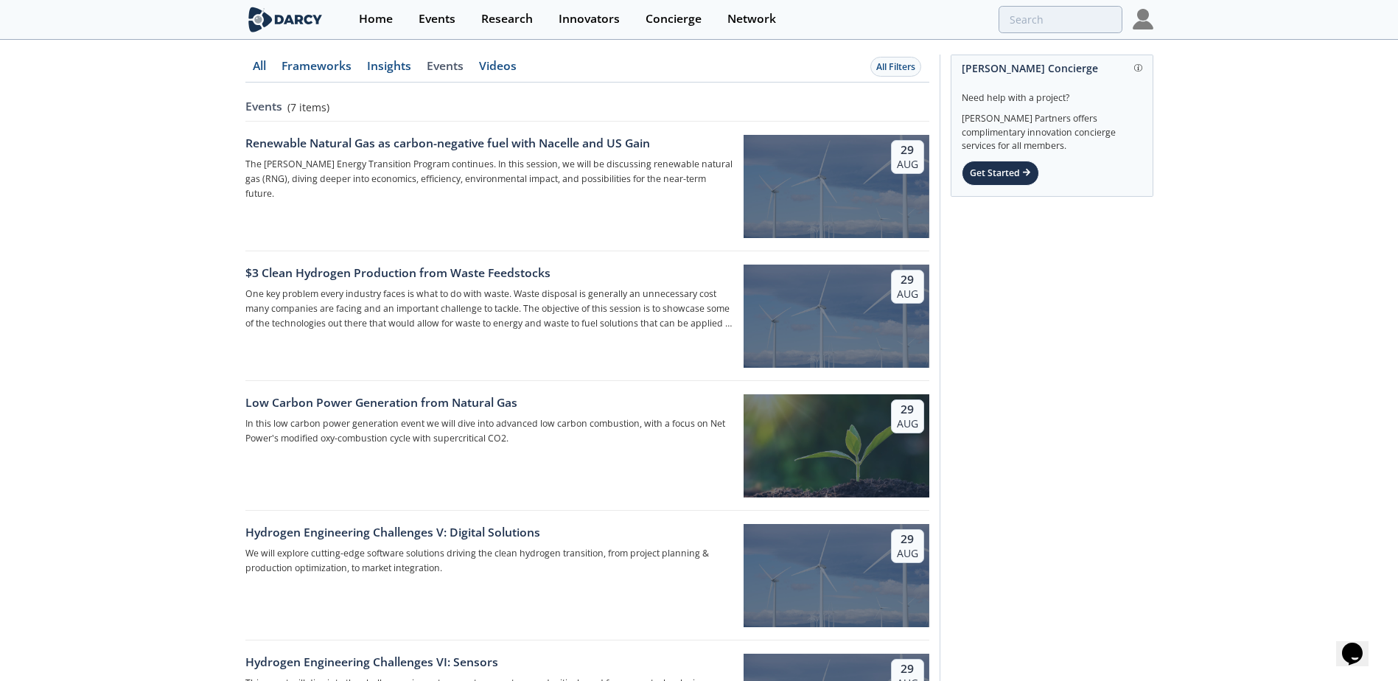
click at [489, 65] on link "Videos" at bounding box center [498, 71] width 53 height 22
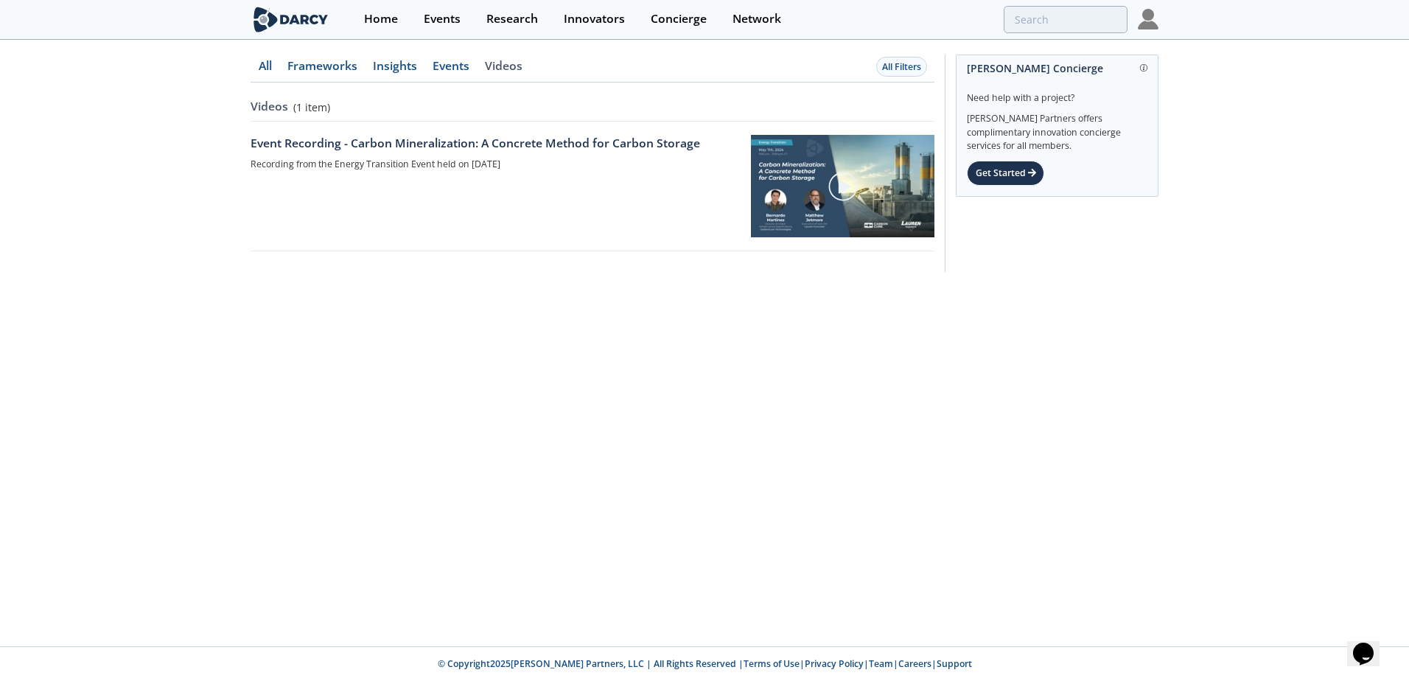
click at [449, 63] on link "Events" at bounding box center [450, 71] width 52 height 22
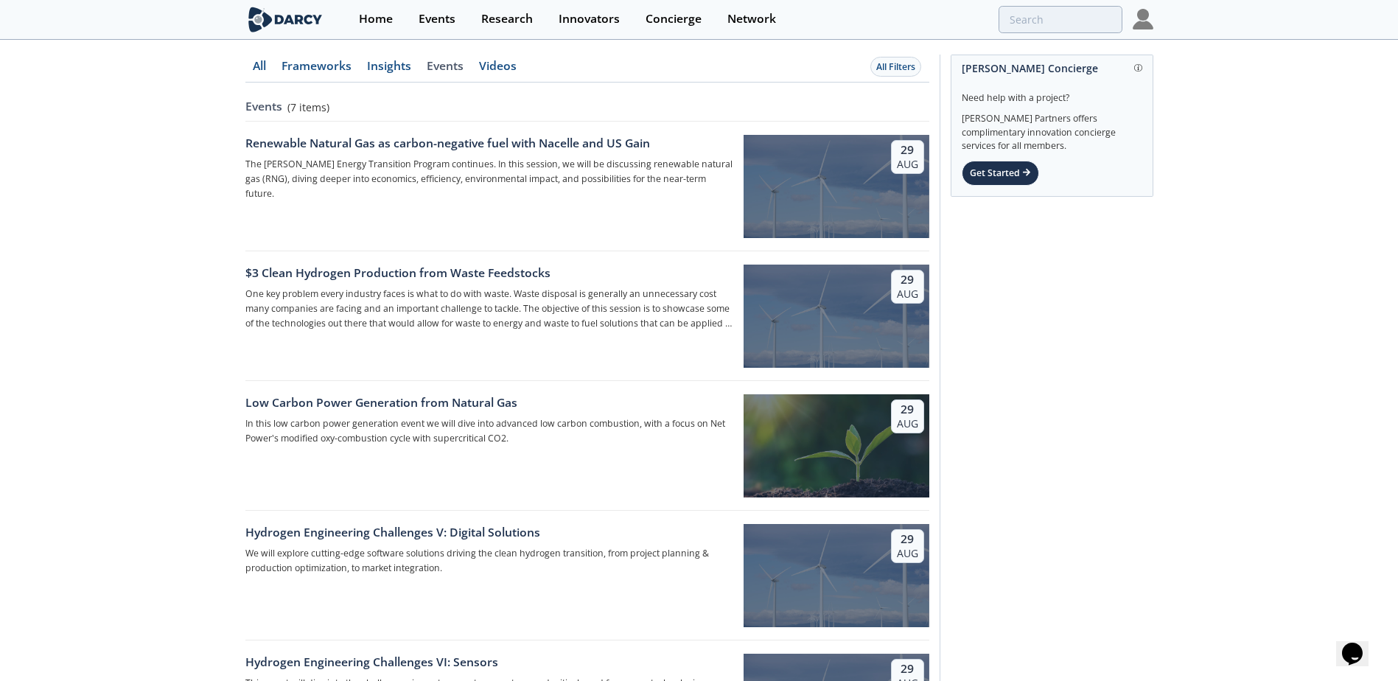
click at [449, 68] on link "Events" at bounding box center [445, 71] width 52 height 22
click at [441, 399] on div "Low Carbon Power Generation from Natural Gas" at bounding box center [489, 403] width 488 height 18
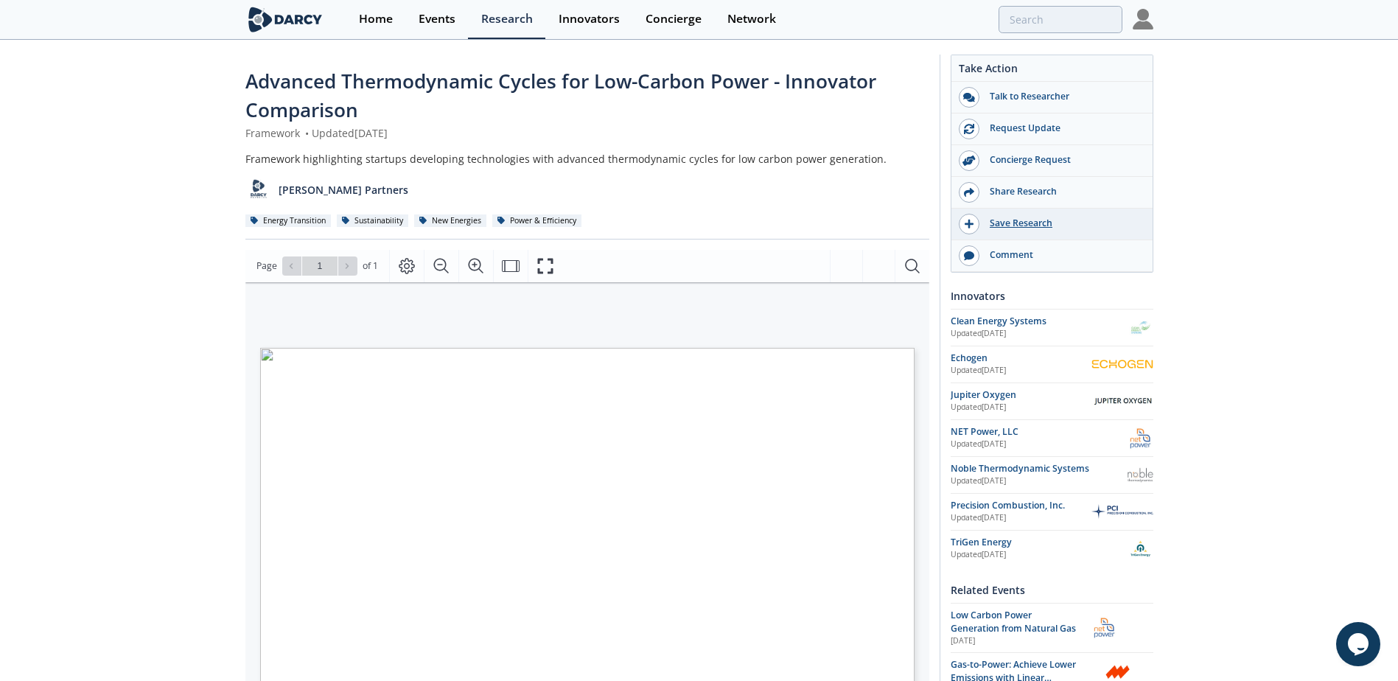
click at [1030, 222] on div "Save Research" at bounding box center [1061, 223] width 165 height 13
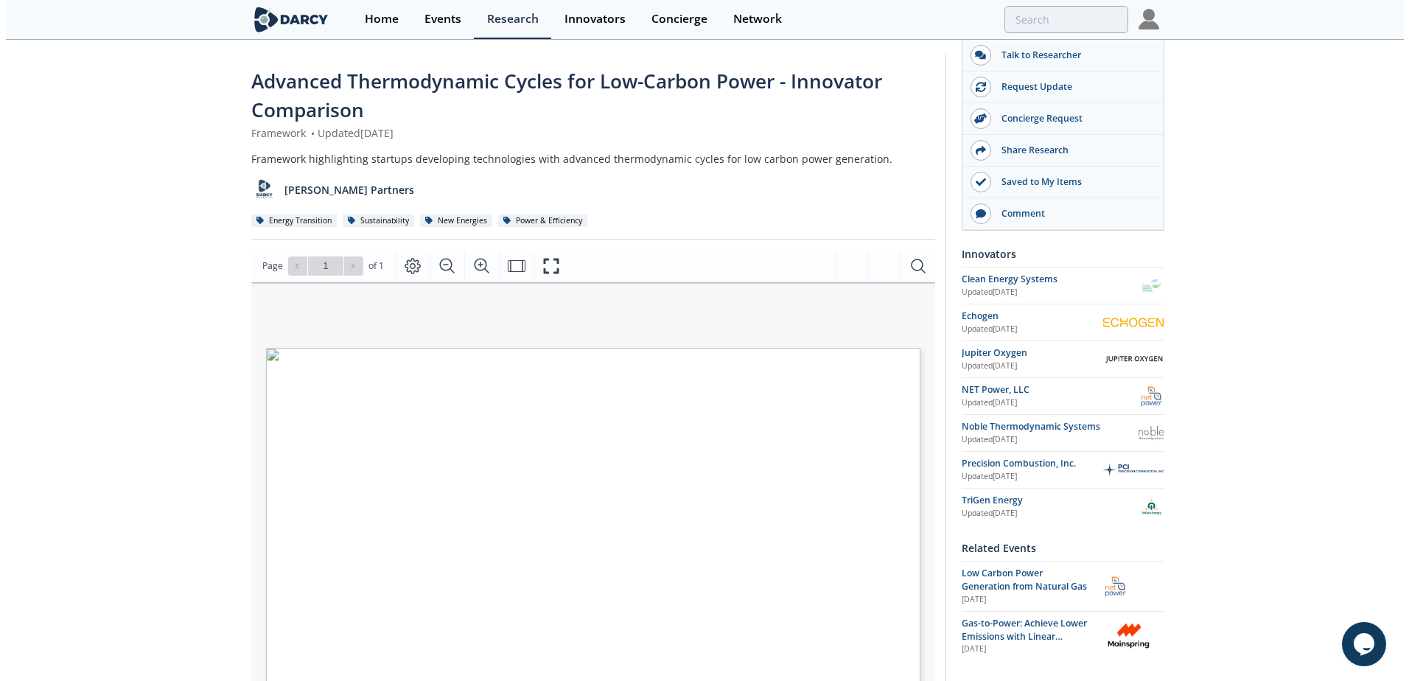
scroll to position [74, 0]
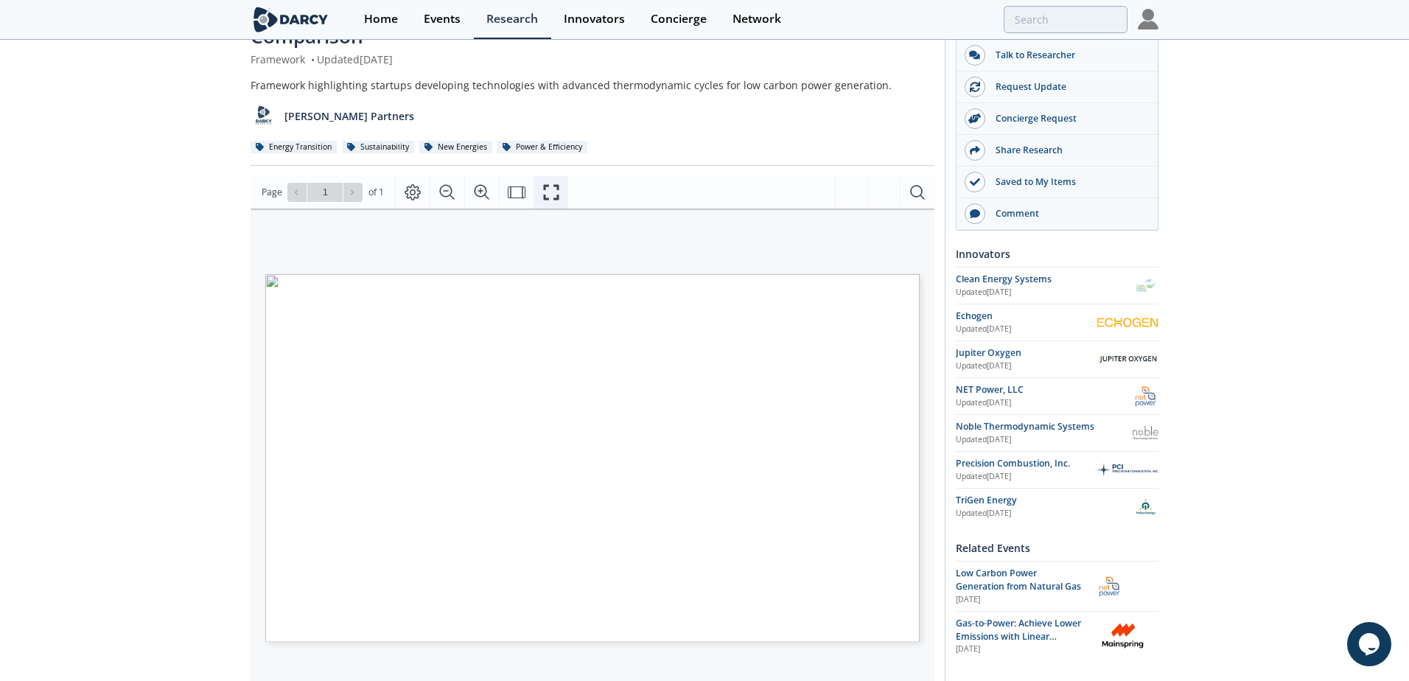
click at [549, 195] on icon "Fullscreen" at bounding box center [551, 192] width 18 height 18
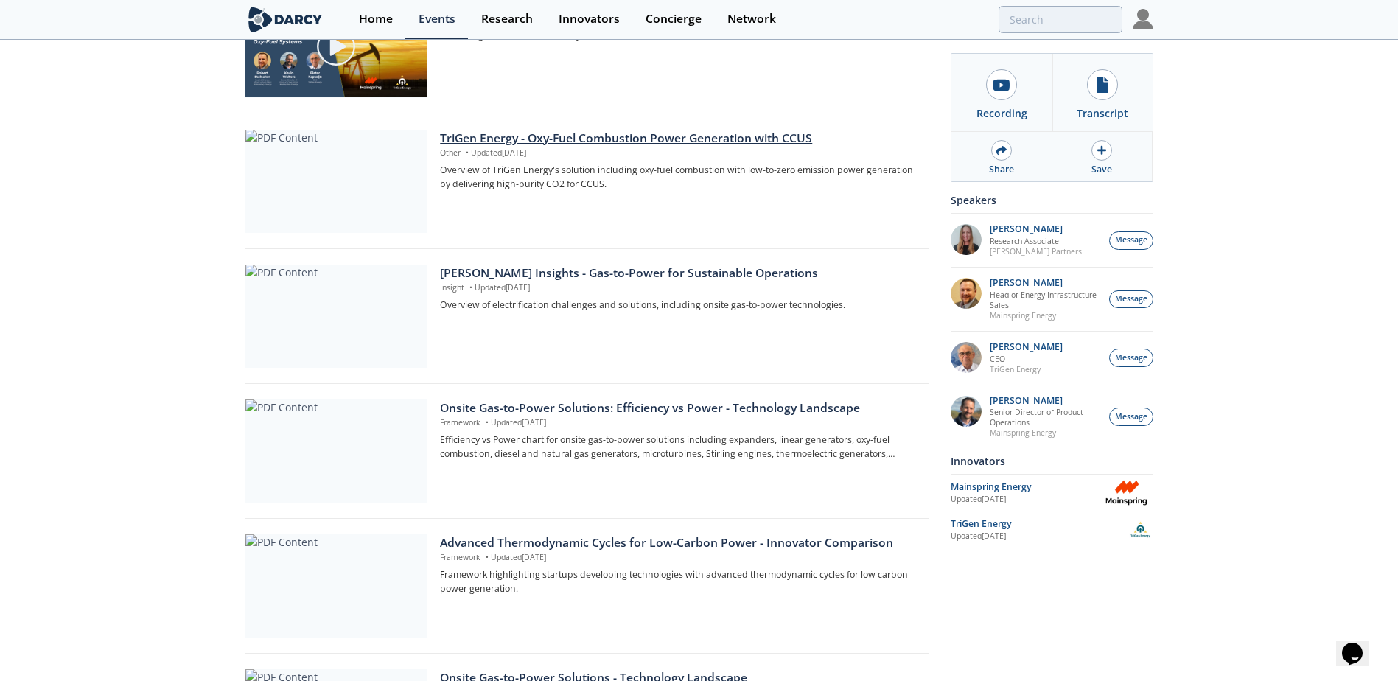
scroll to position [589, 0]
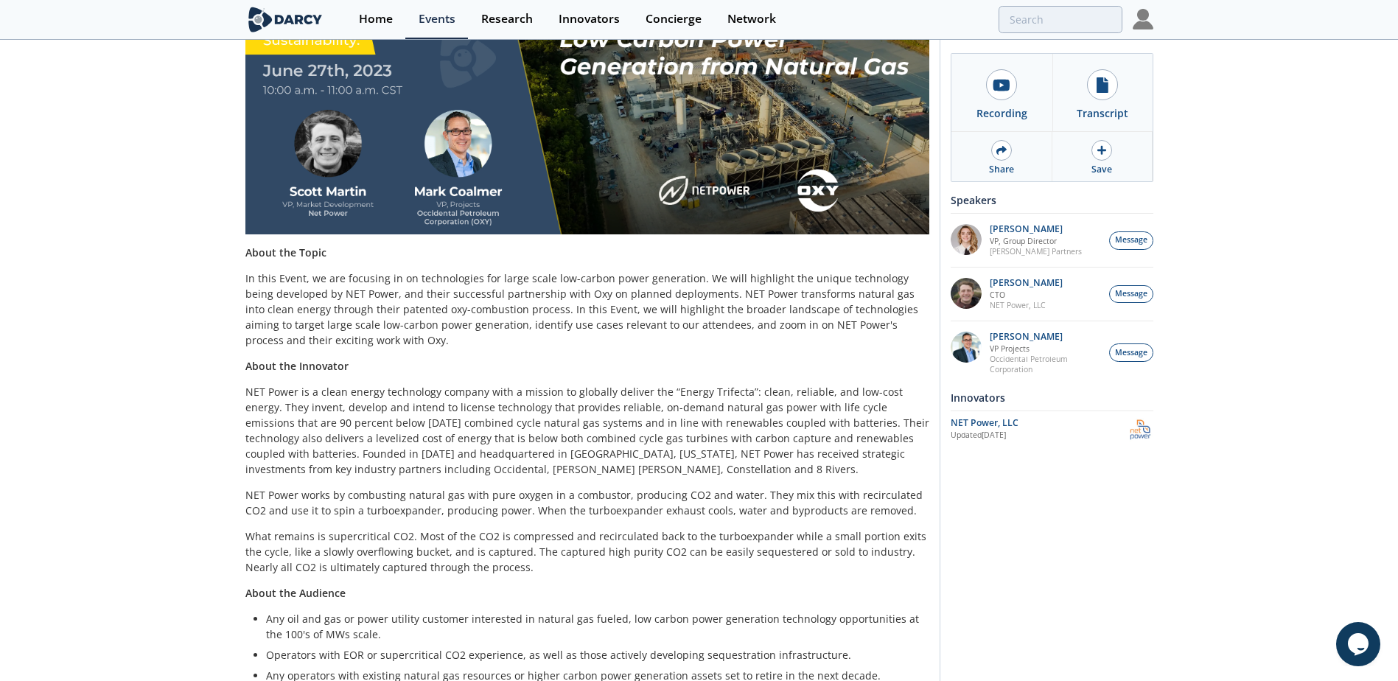
scroll to position [294, 0]
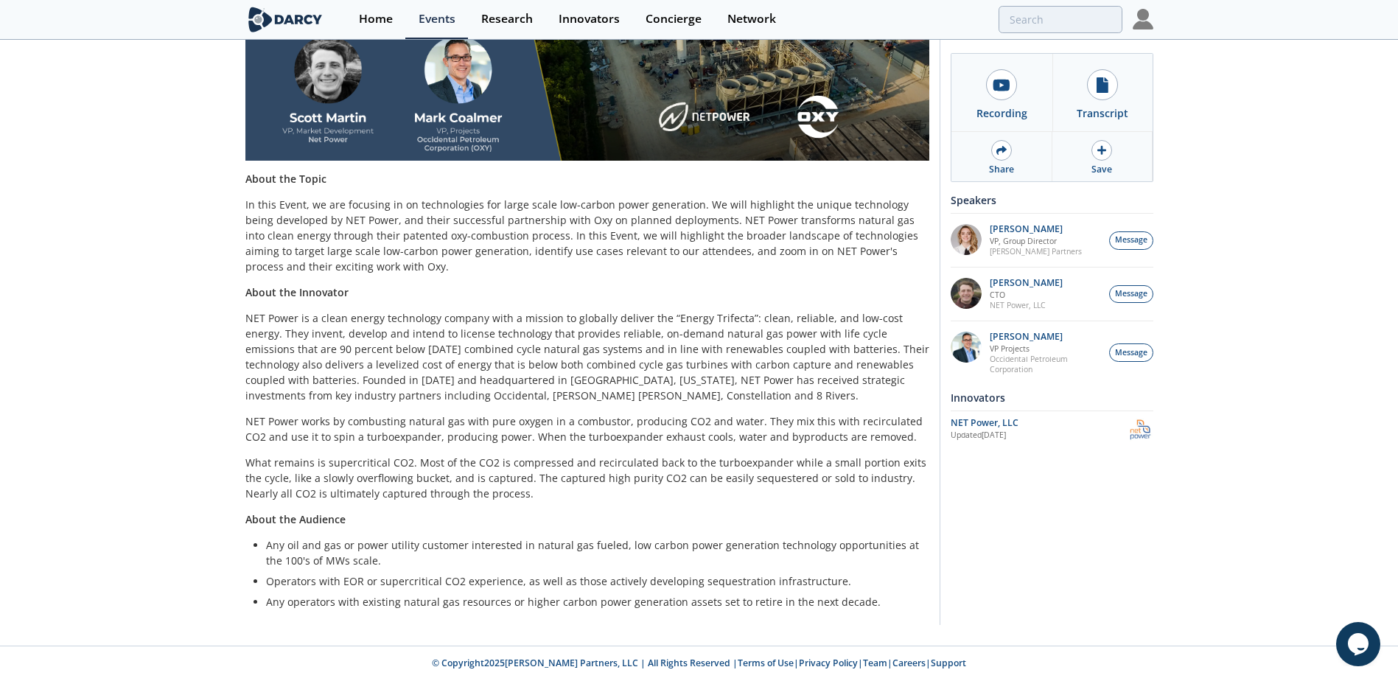
click at [598, 427] on p "NET Power works by combusting natural gas with pure oxygen in a combustor, prod…" at bounding box center [587, 428] width 684 height 31
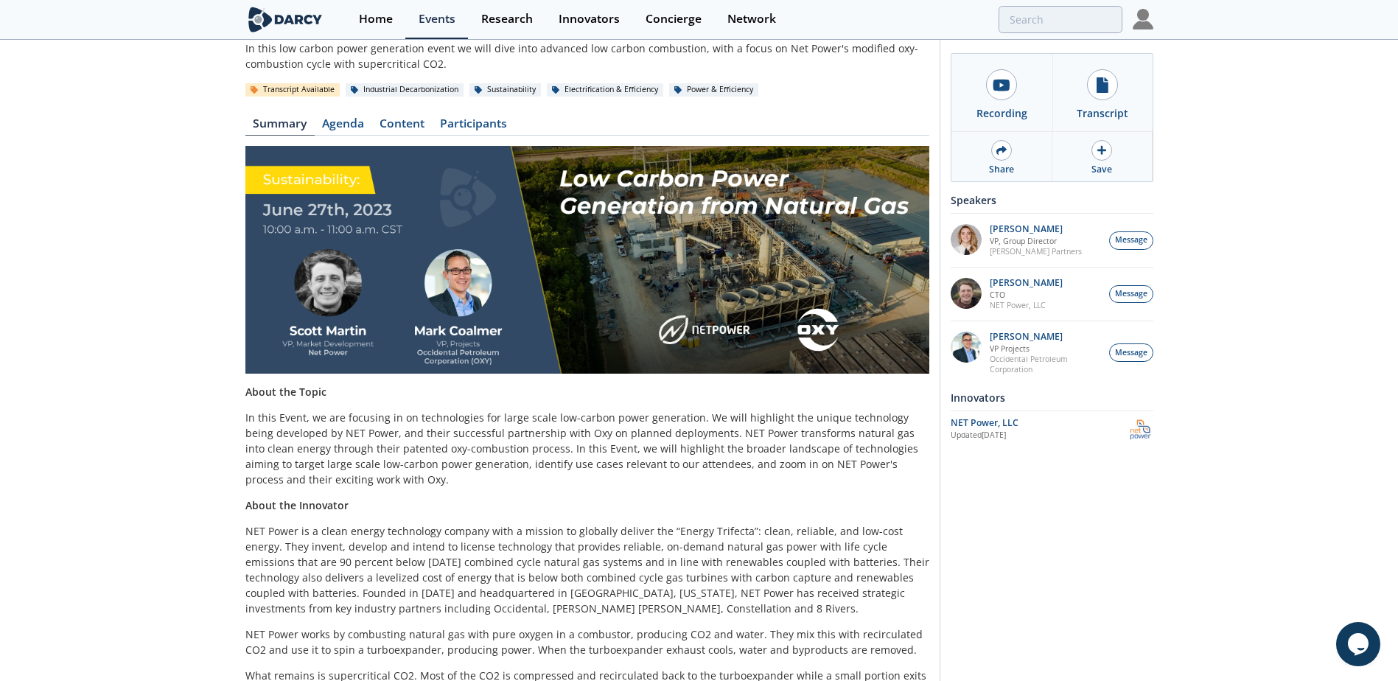
scroll to position [0, 0]
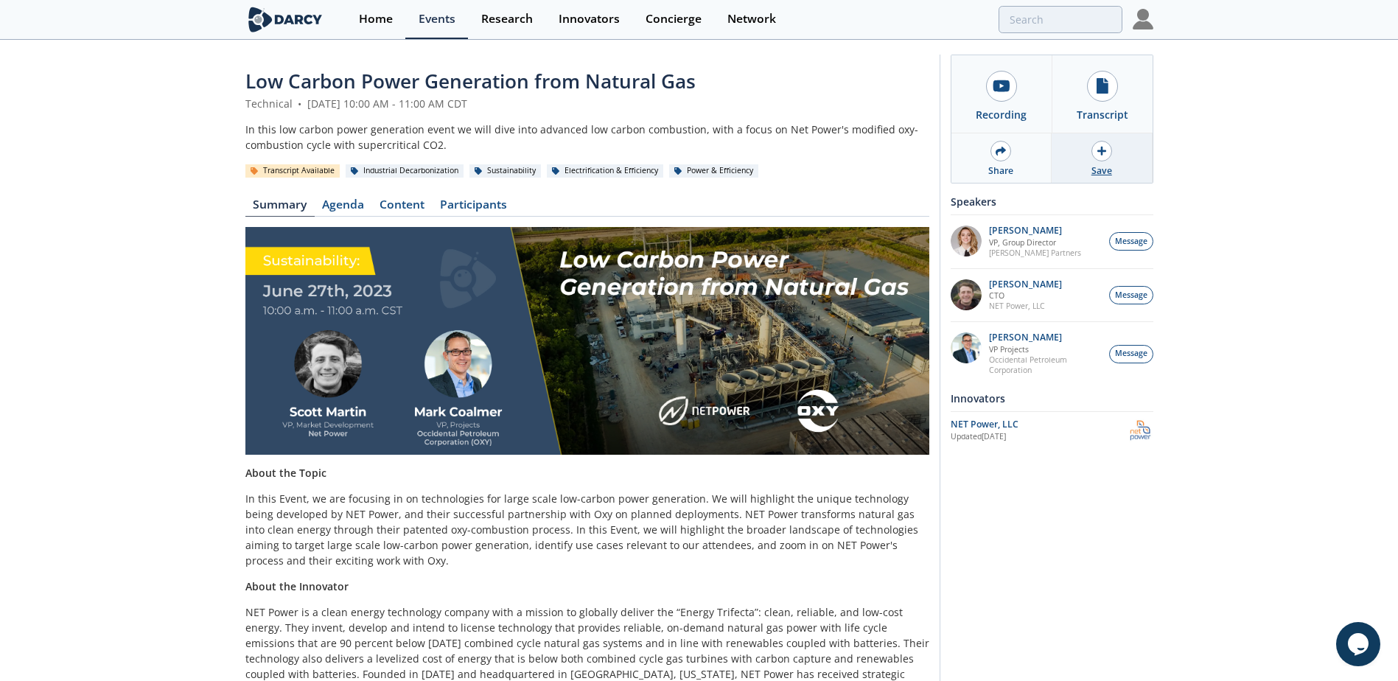
click at [1093, 156] on div at bounding box center [1101, 151] width 21 height 21
